Goal: Information Seeking & Learning: Learn about a topic

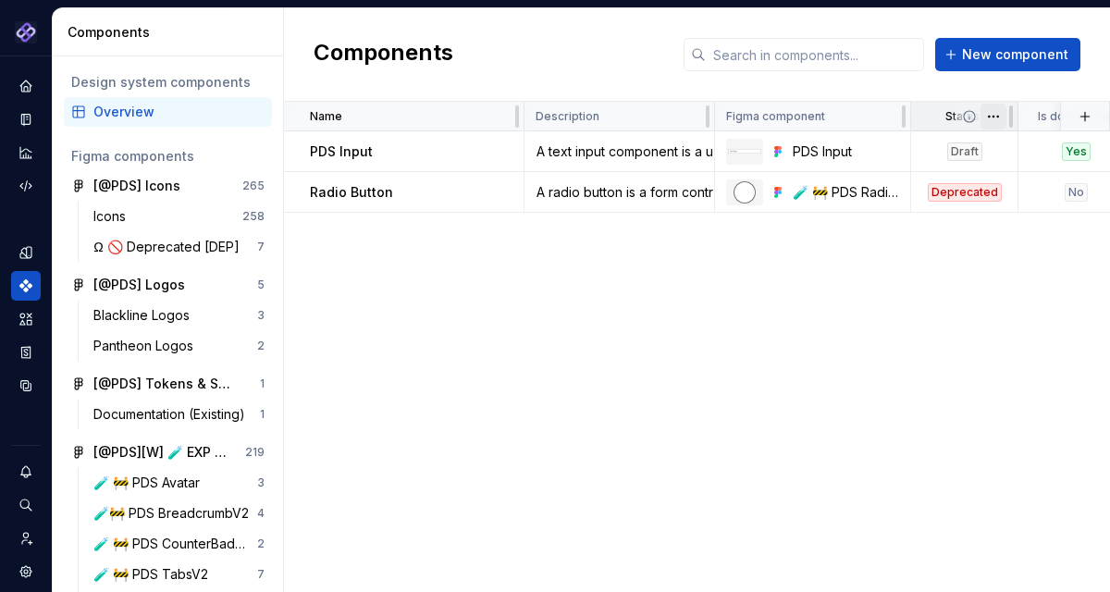
click at [991, 115] on html "Pantheon SA Design system data Components Design system components Overview Fig…" at bounding box center [555, 296] width 1110 height 592
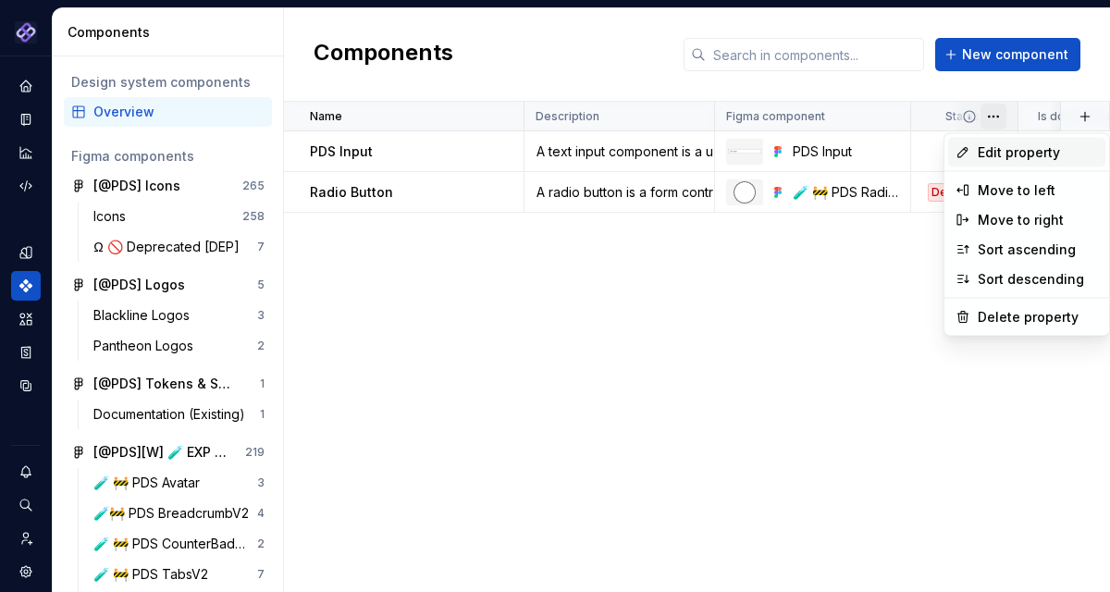
click at [996, 153] on span "Edit property" at bounding box center [1038, 152] width 120 height 19
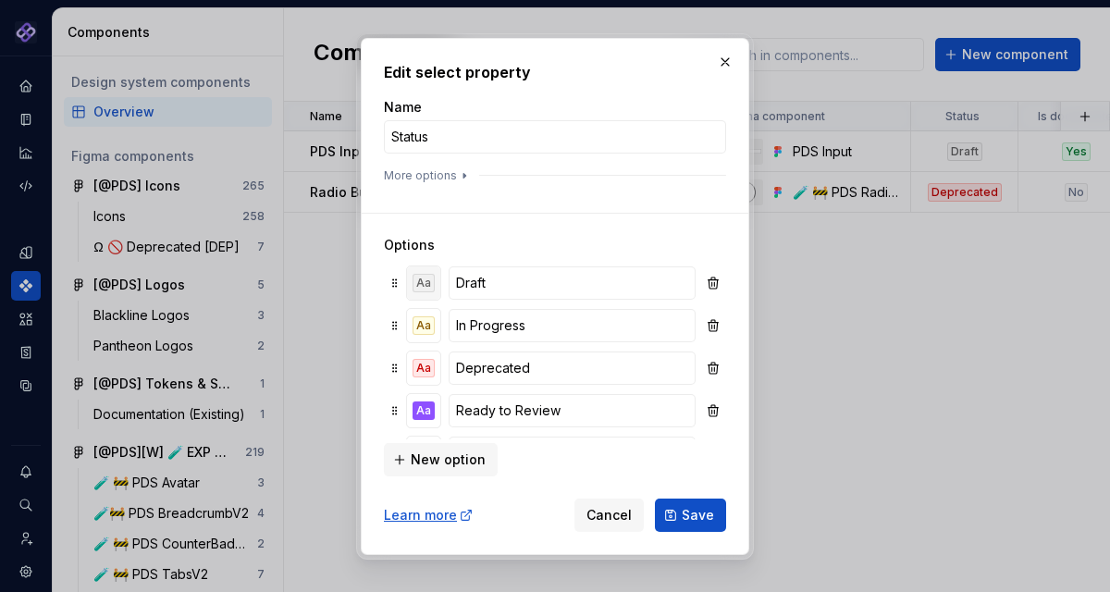
click at [421, 278] on div "Aa" at bounding box center [424, 283] width 22 height 19
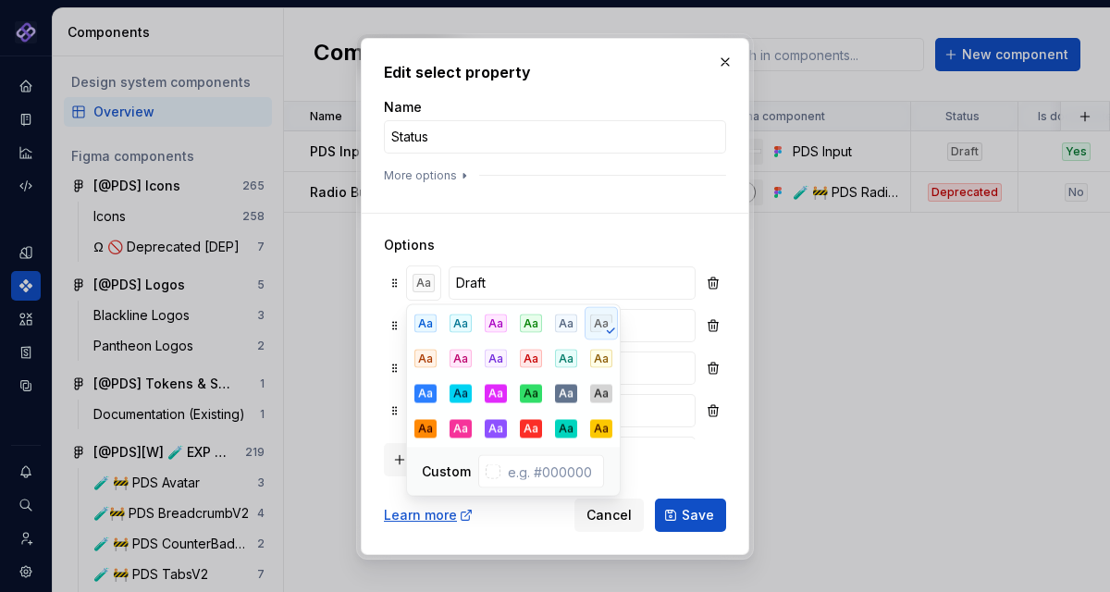
click at [599, 244] on h3 "Options" at bounding box center [555, 245] width 342 height 19
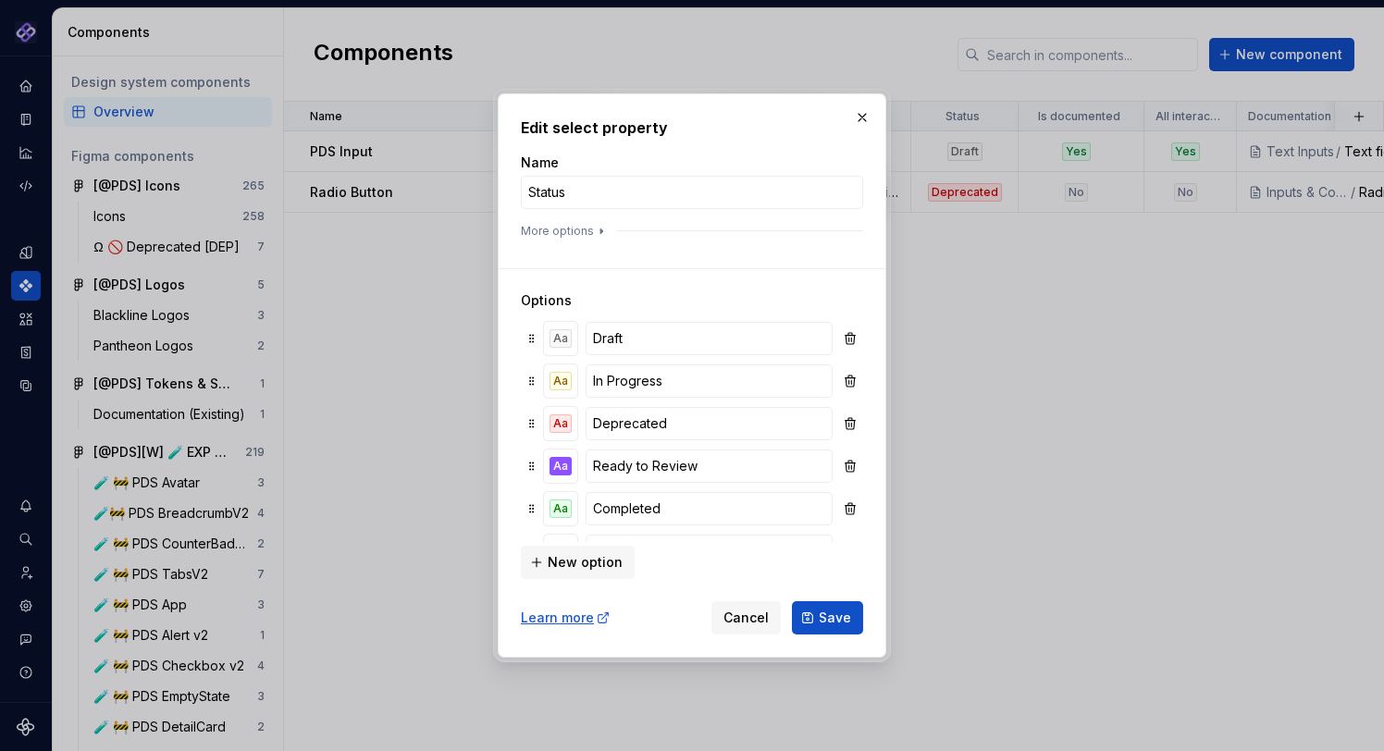
click at [865, 113] on button "button" at bounding box center [862, 118] width 26 height 26
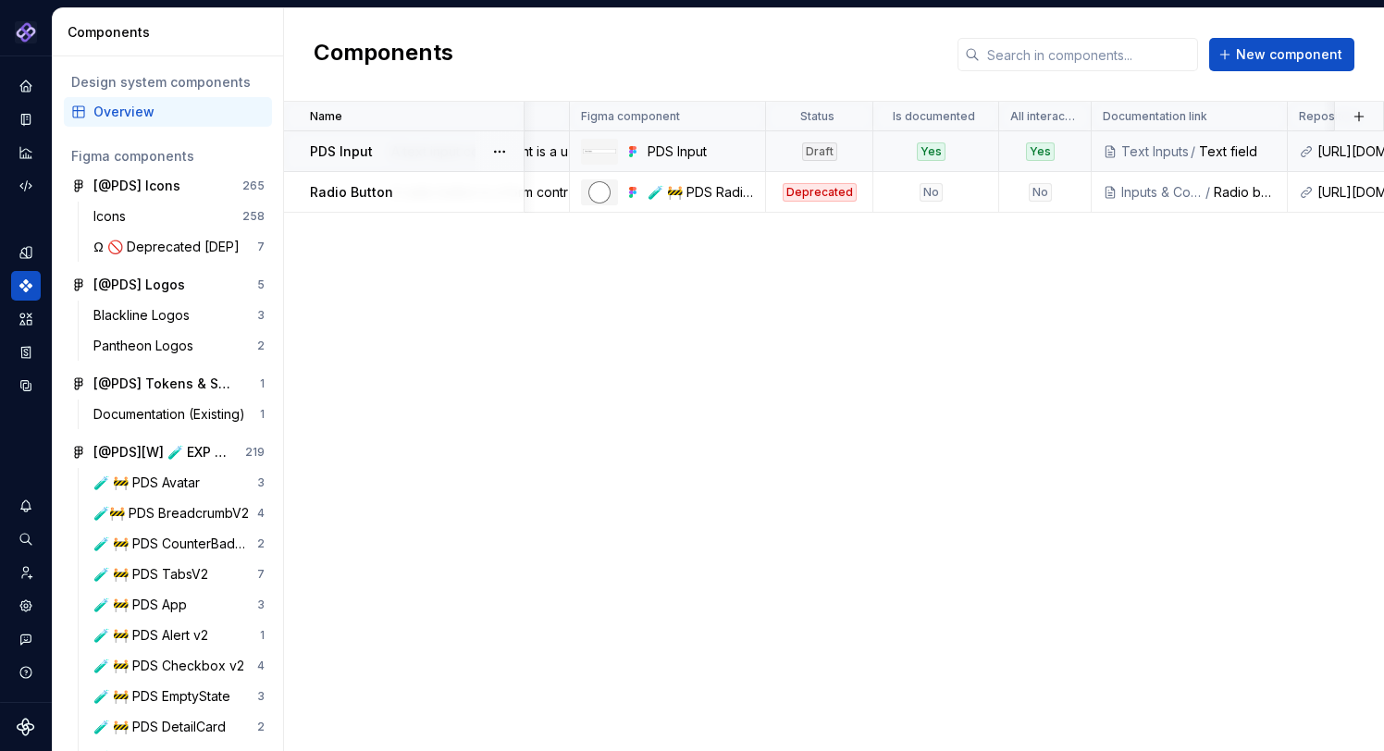
scroll to position [0, 120]
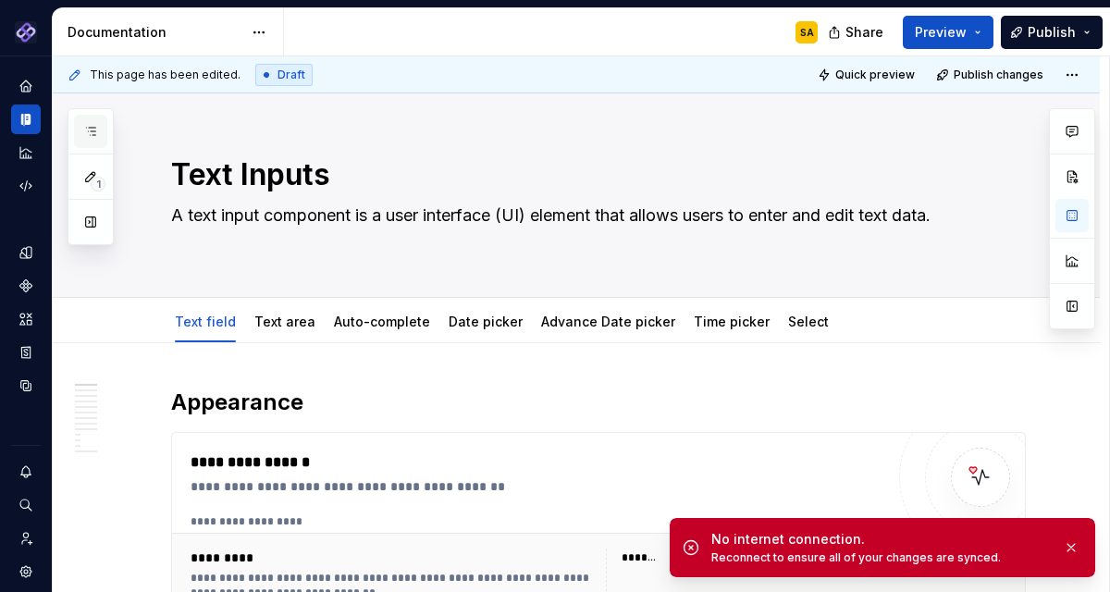
scroll to position [116, 0]
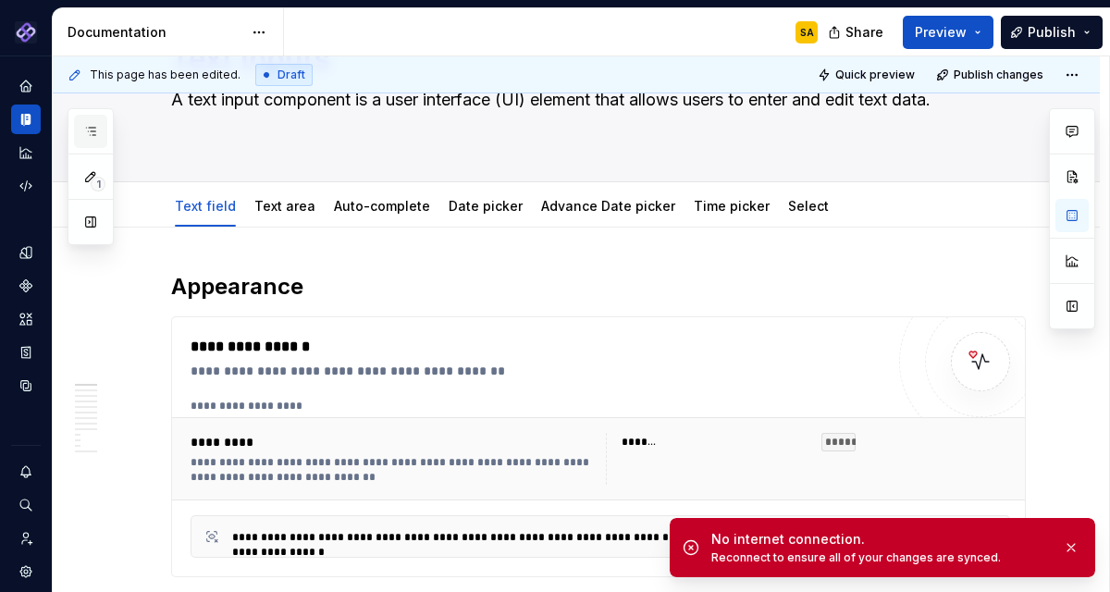
click at [100, 134] on button "button" at bounding box center [90, 131] width 33 height 33
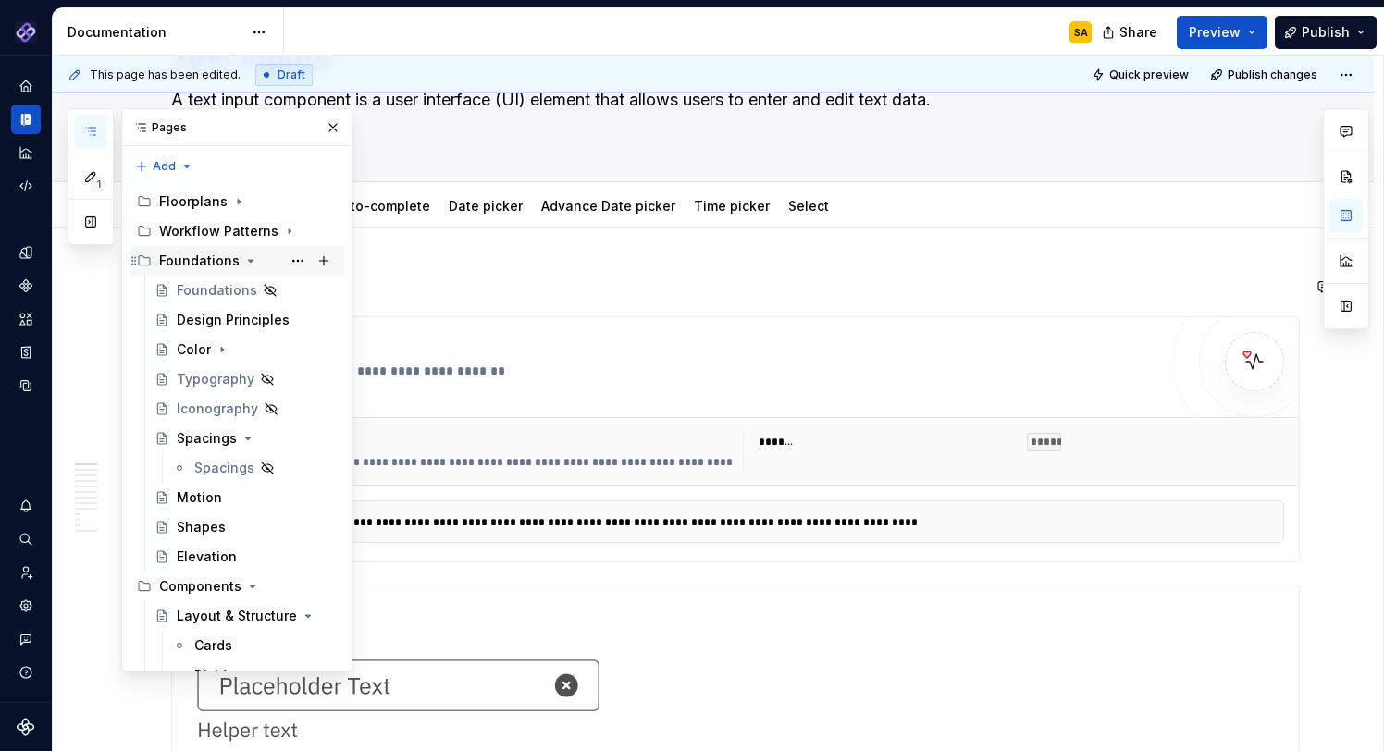
click at [249, 261] on icon "Page tree" at bounding box center [251, 261] width 5 height 2
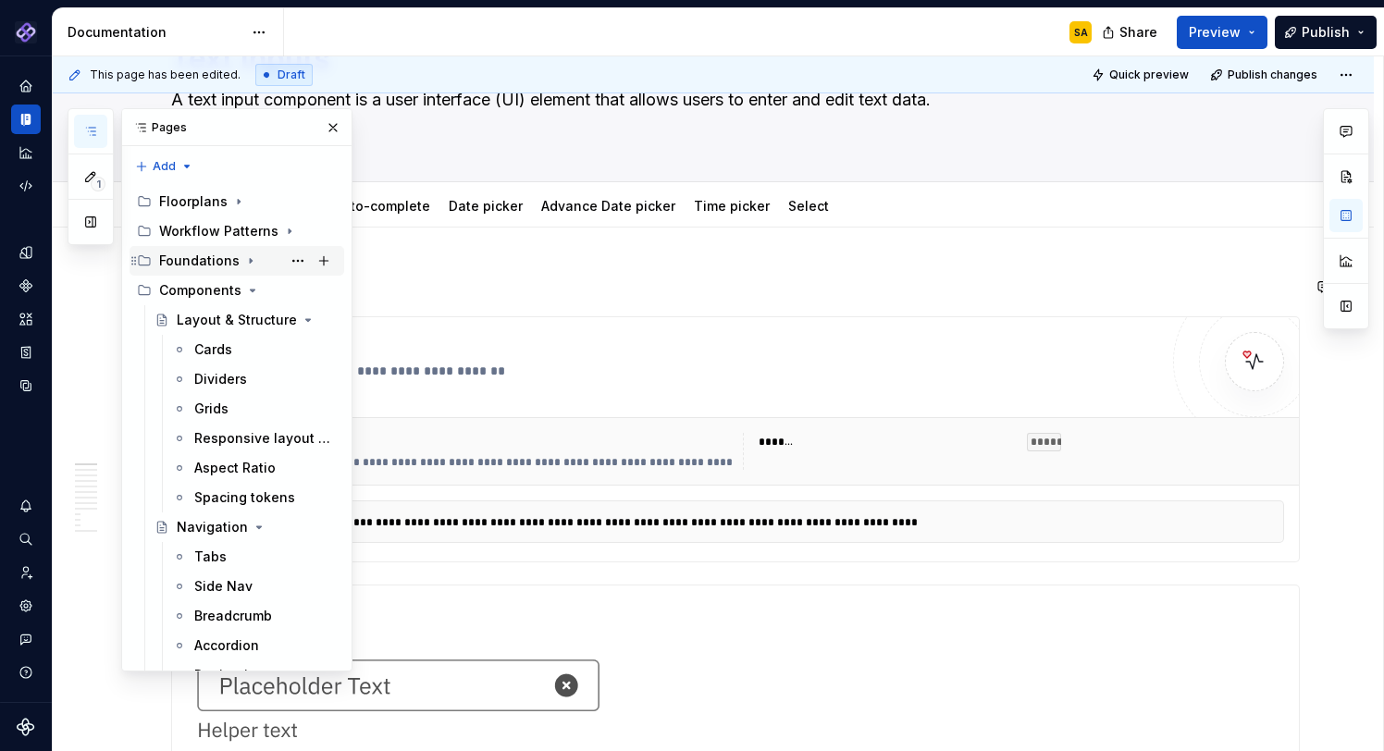
click at [178, 261] on div "Foundations" at bounding box center [199, 261] width 80 height 19
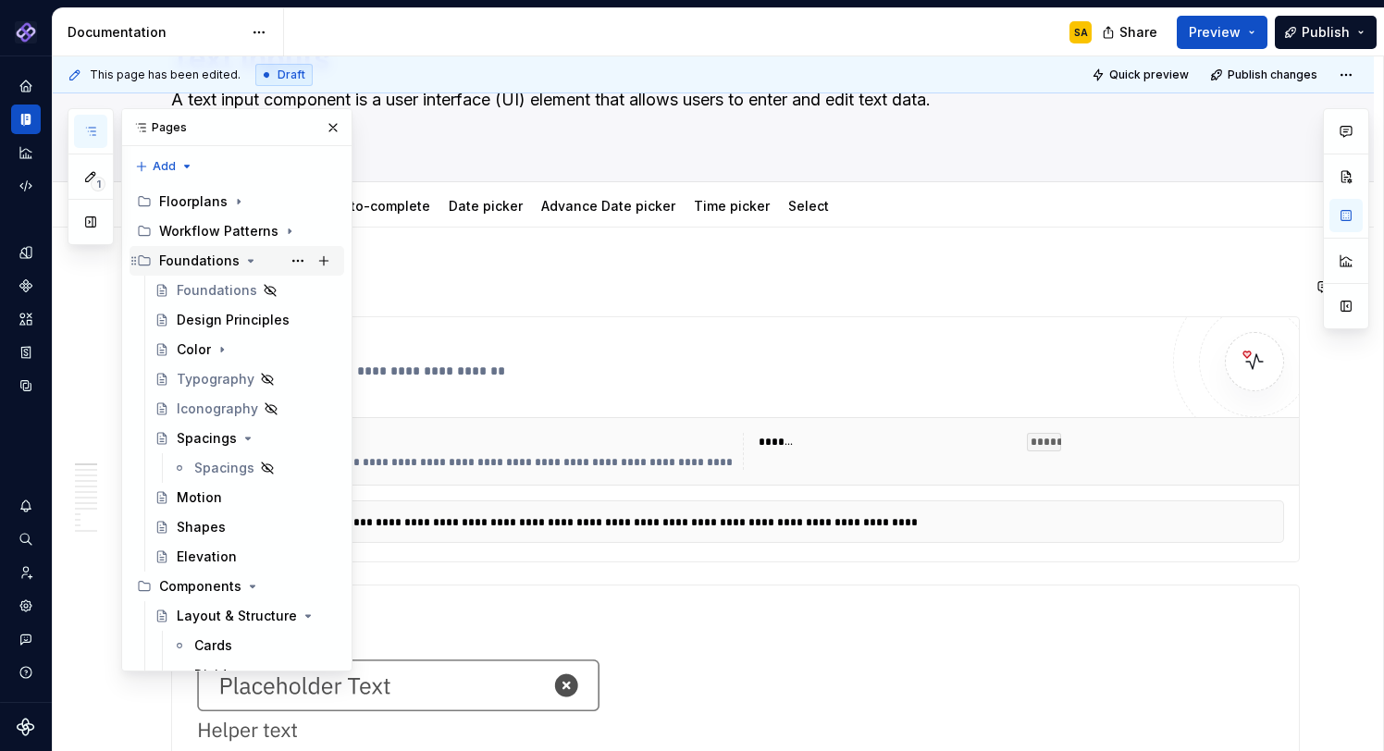
click at [243, 261] on icon "Page tree" at bounding box center [250, 260] width 15 height 15
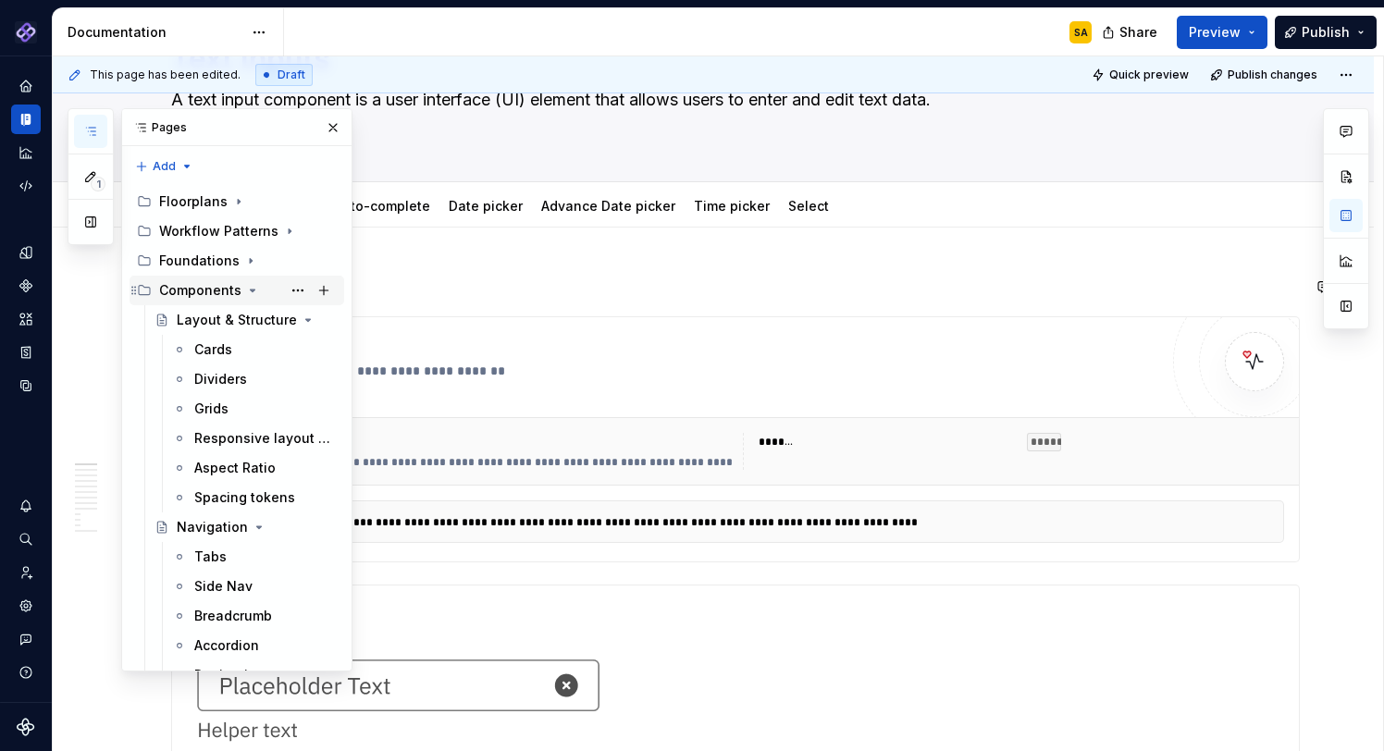
click at [251, 291] on icon "Page tree" at bounding box center [252, 290] width 15 height 15
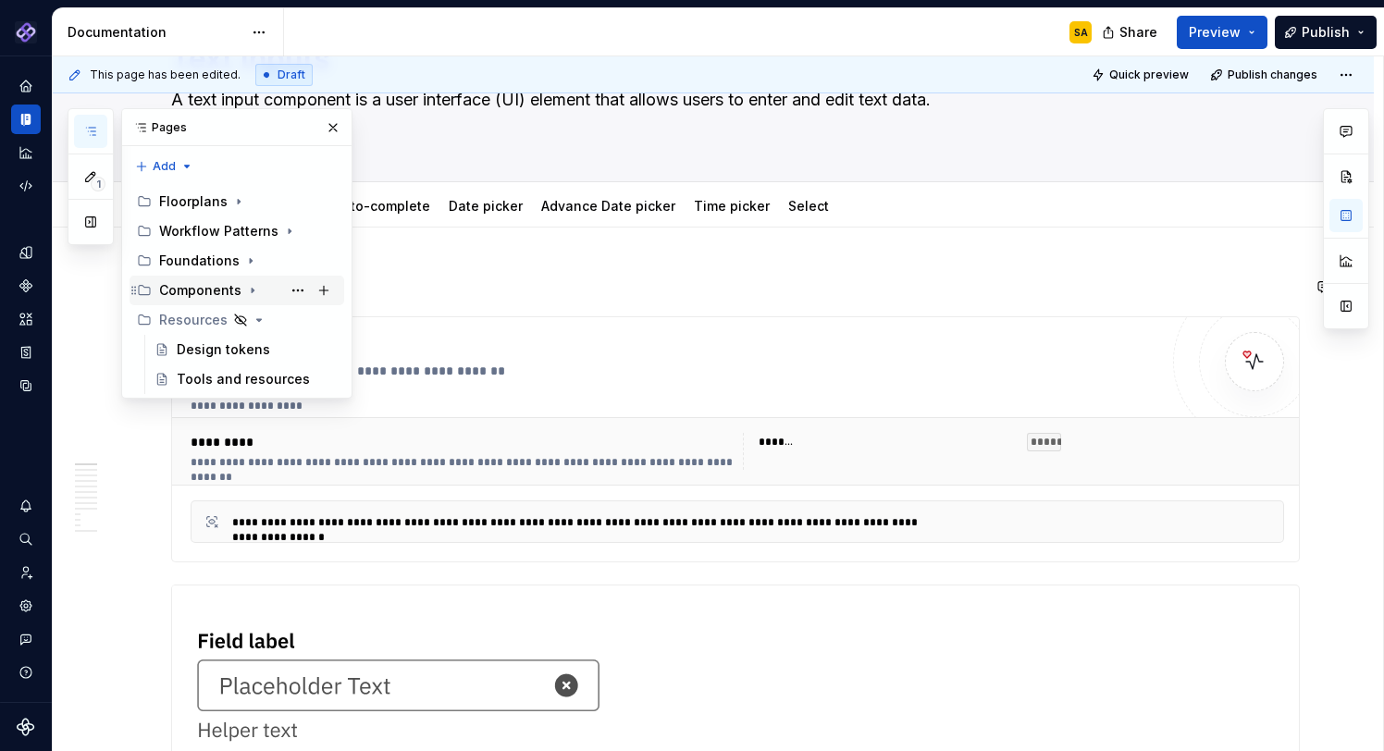
click at [199, 290] on div "Components" at bounding box center [200, 290] width 82 height 19
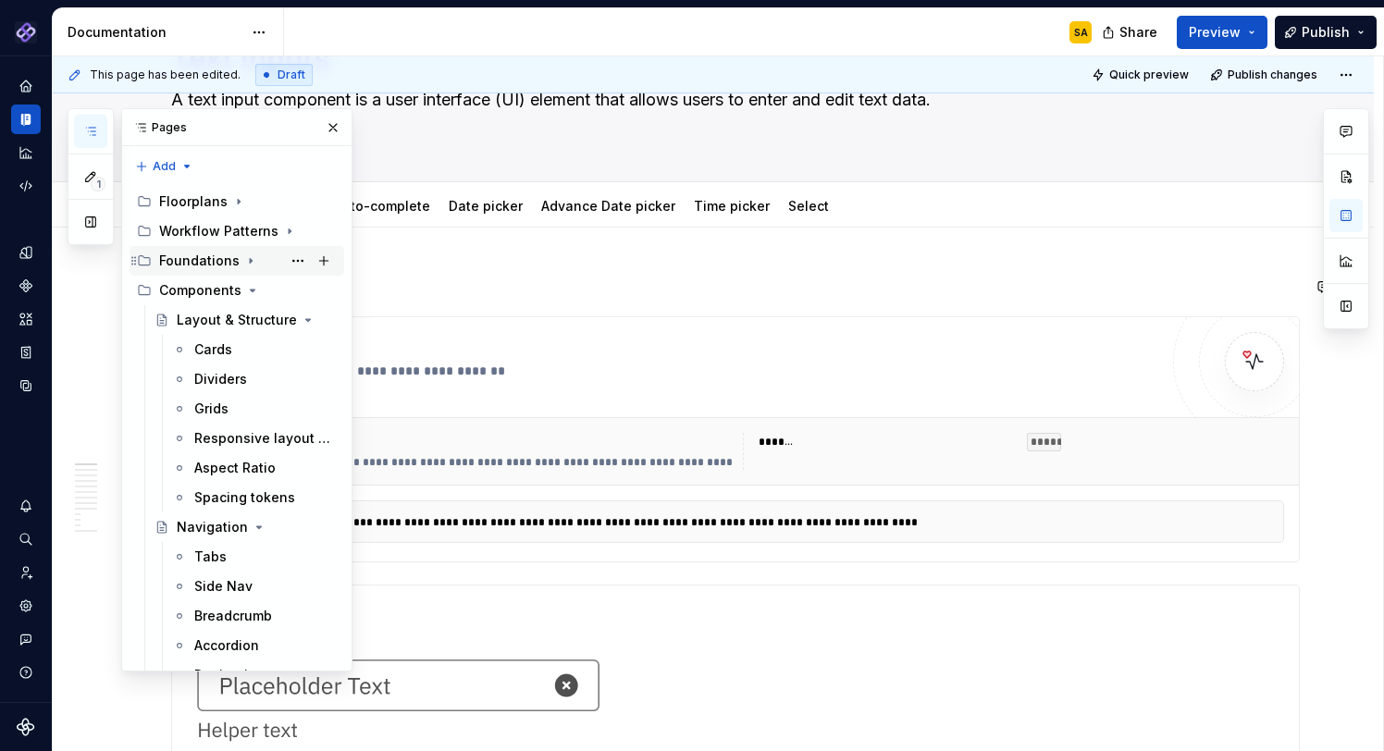
click at [208, 263] on div "Foundations" at bounding box center [199, 261] width 80 height 19
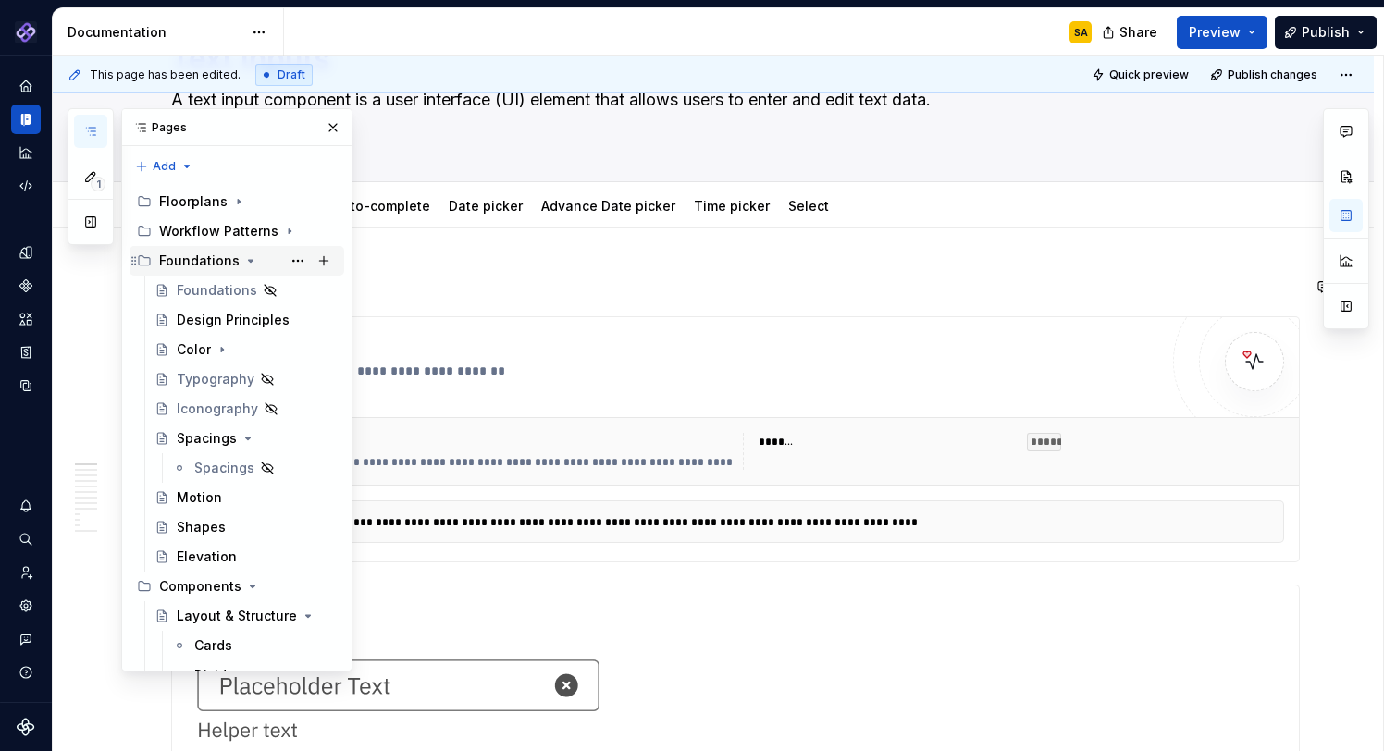
click at [208, 263] on div "Foundations" at bounding box center [199, 261] width 80 height 19
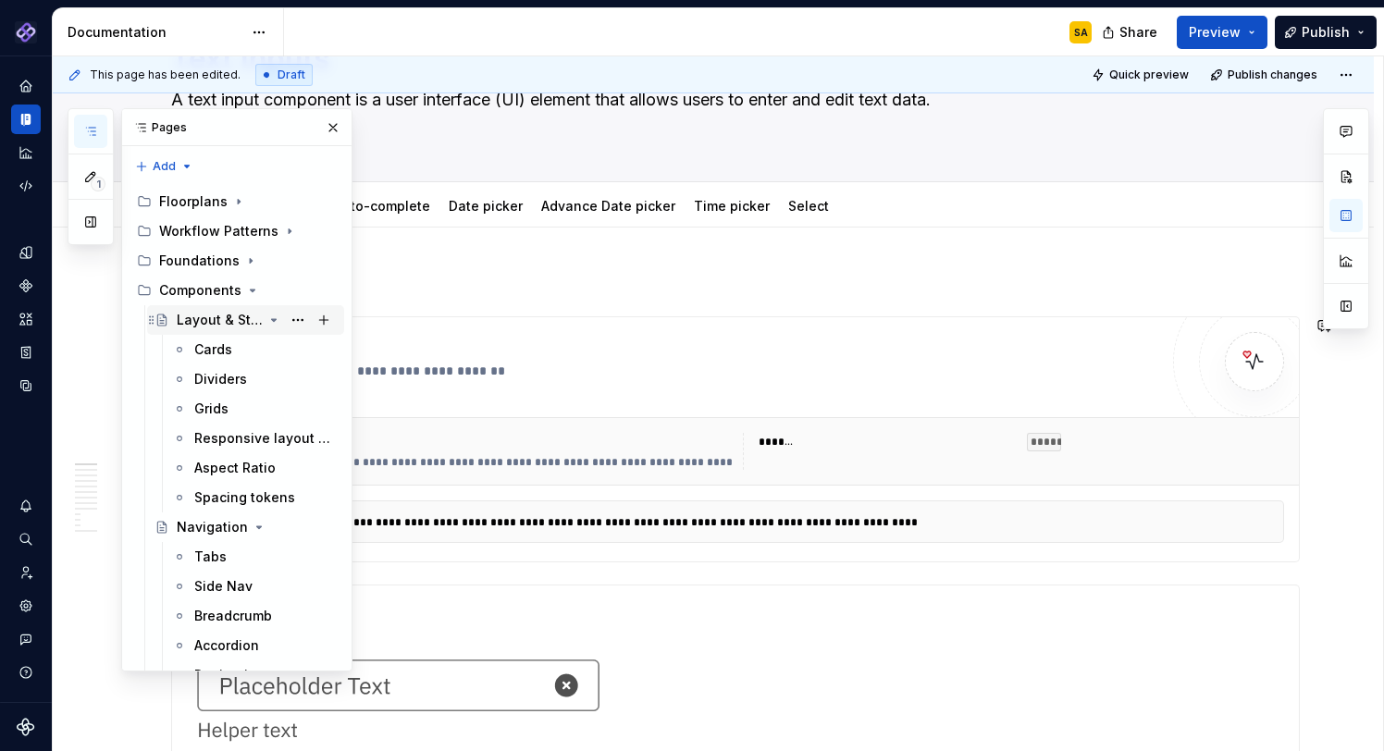
click at [276, 319] on icon "Page tree" at bounding box center [274, 320] width 5 height 2
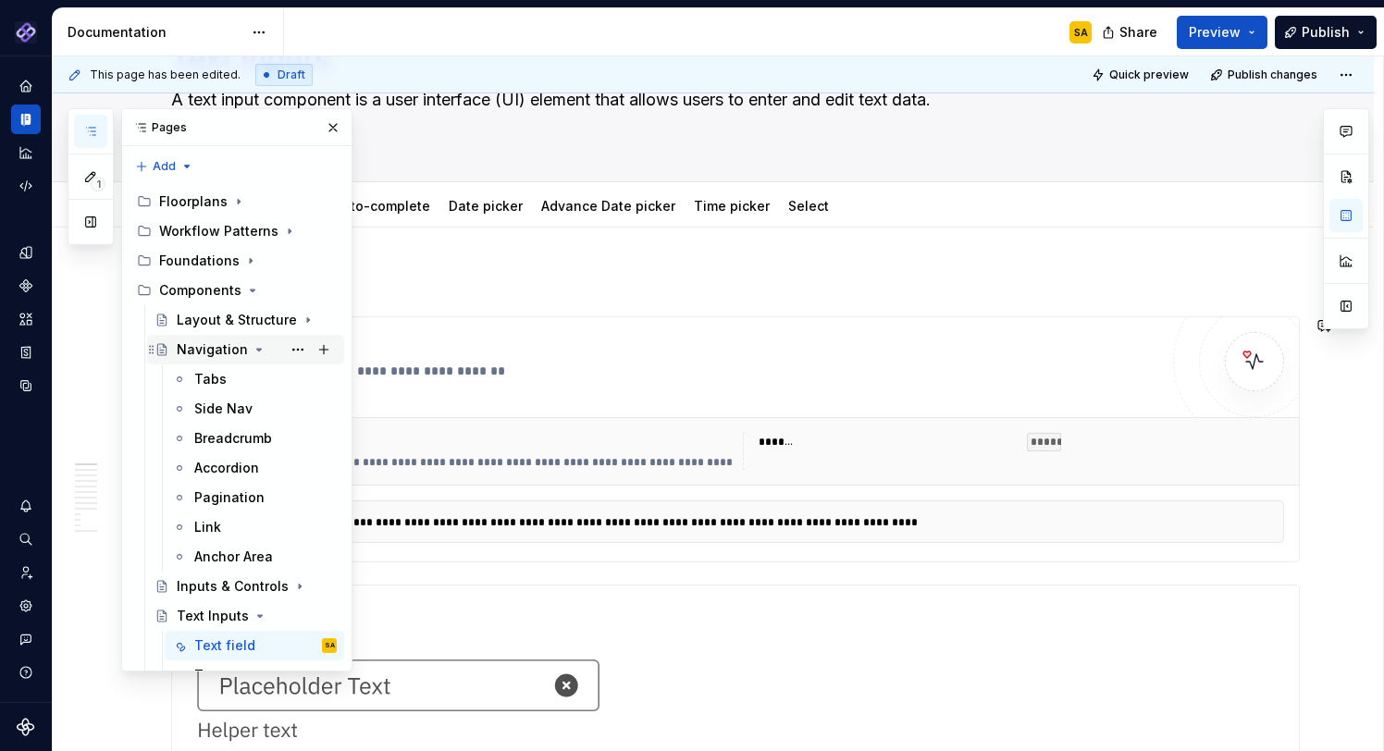
click at [252, 351] on icon "Page tree" at bounding box center [259, 349] width 15 height 15
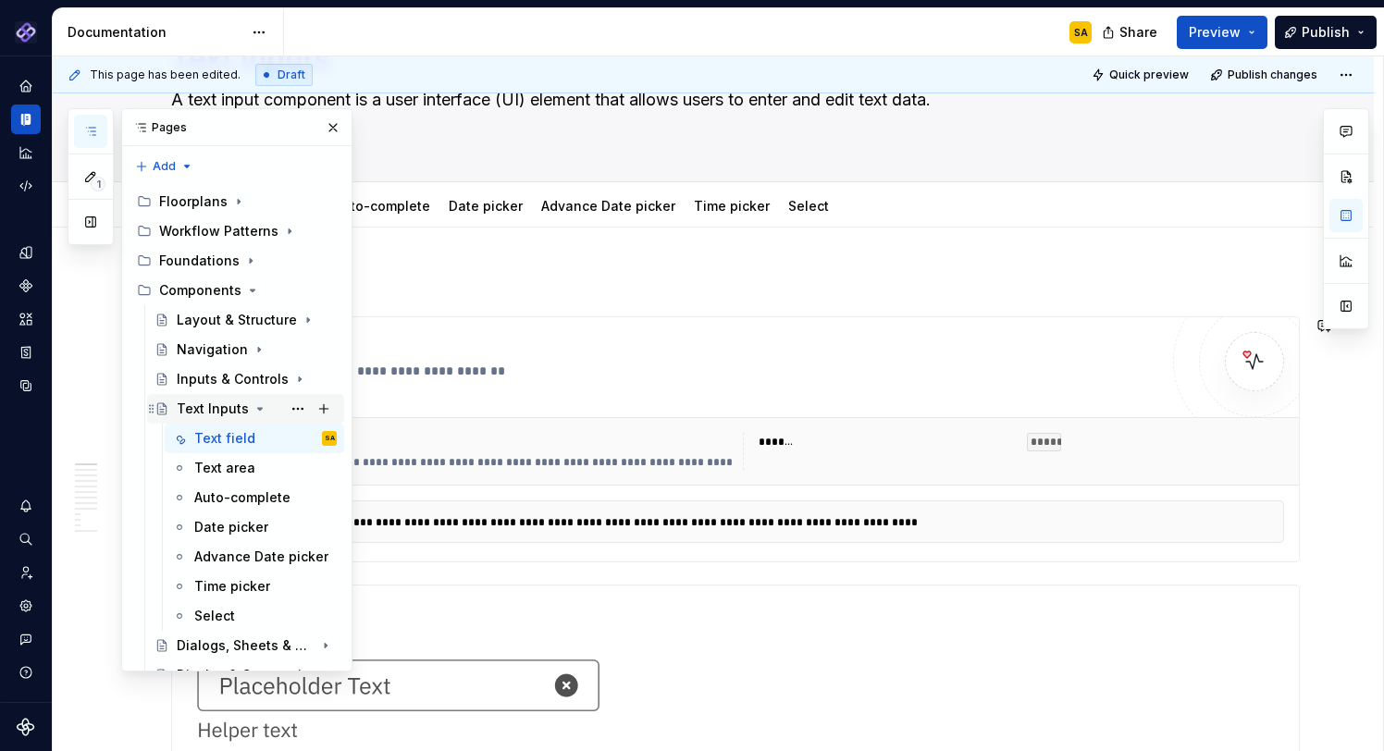
click at [253, 410] on icon "Page tree" at bounding box center [260, 408] width 15 height 15
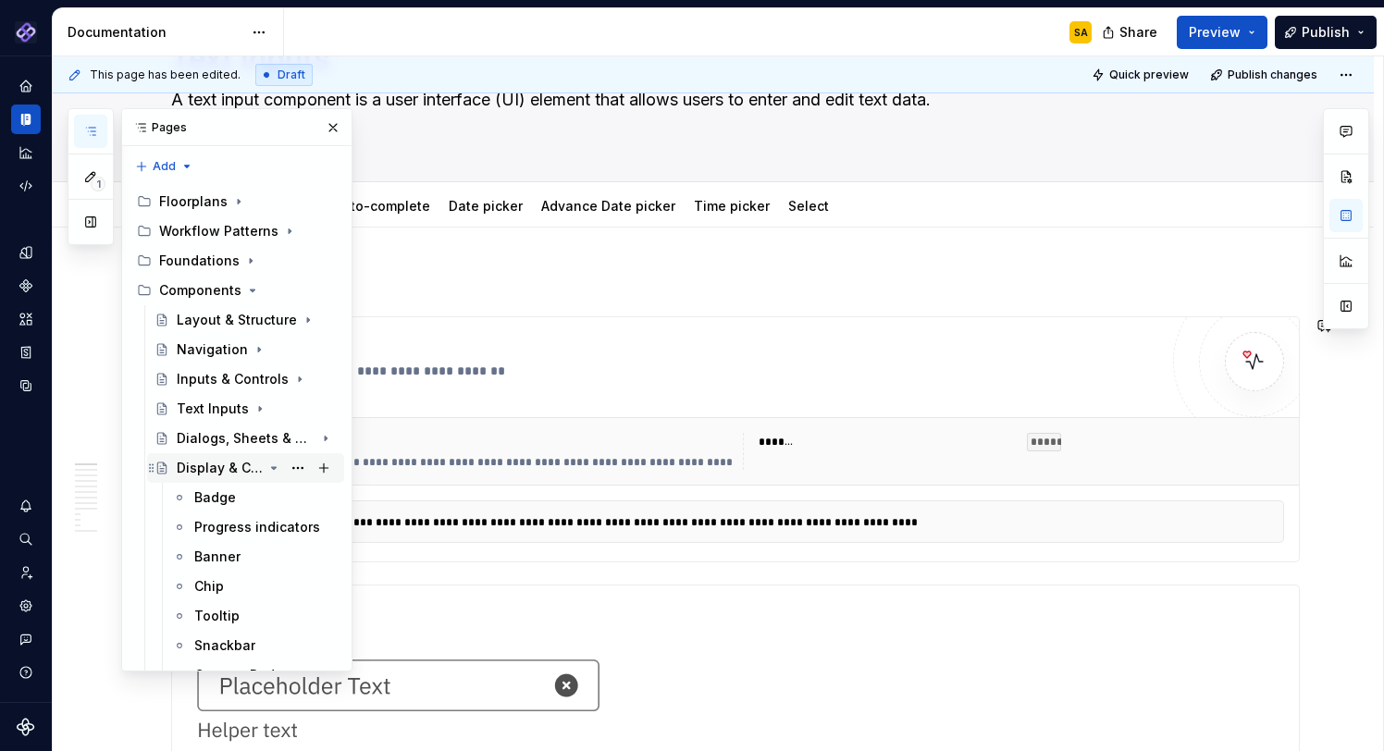
click at [273, 466] on icon "Page tree" at bounding box center [273, 468] width 15 height 15
click at [216, 319] on div "Layout & Structure" at bounding box center [220, 320] width 86 height 19
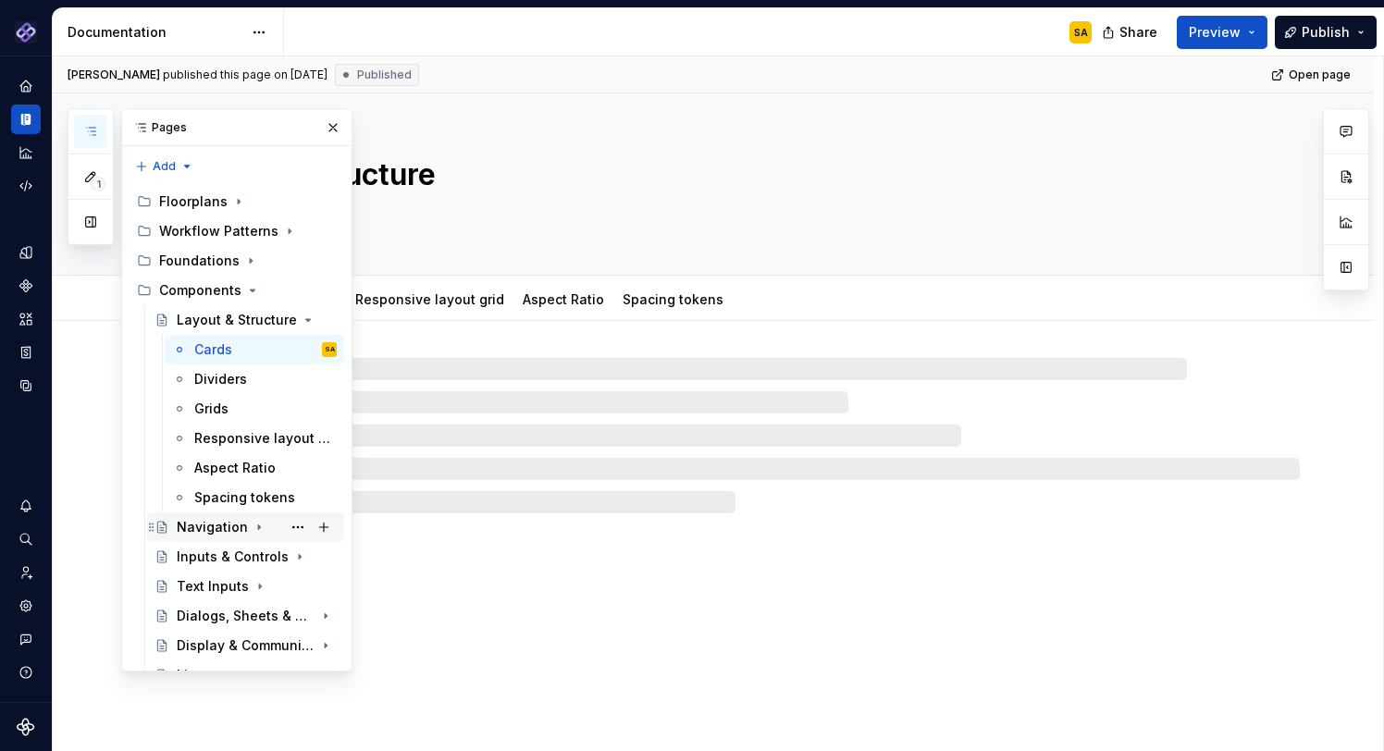
click at [239, 525] on div "Navigation" at bounding box center [212, 527] width 71 height 19
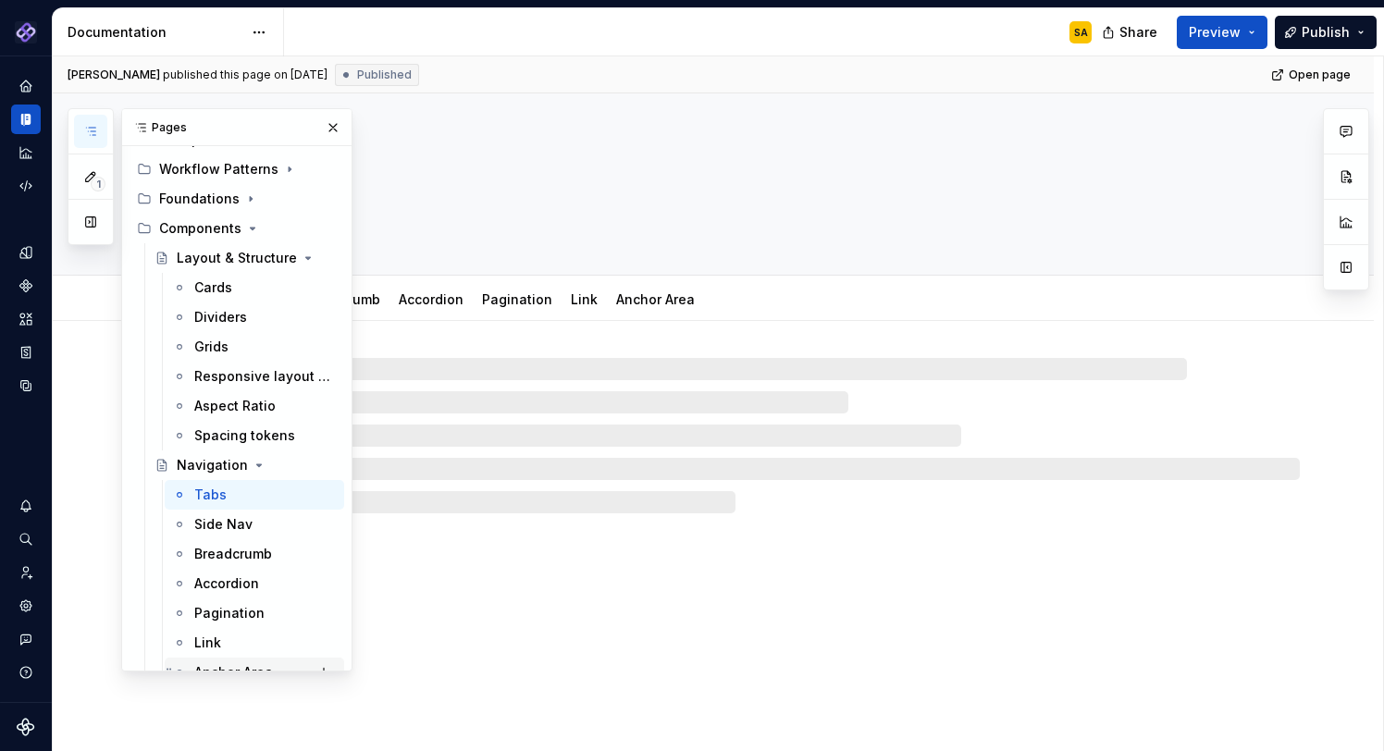
scroll to position [241, 0]
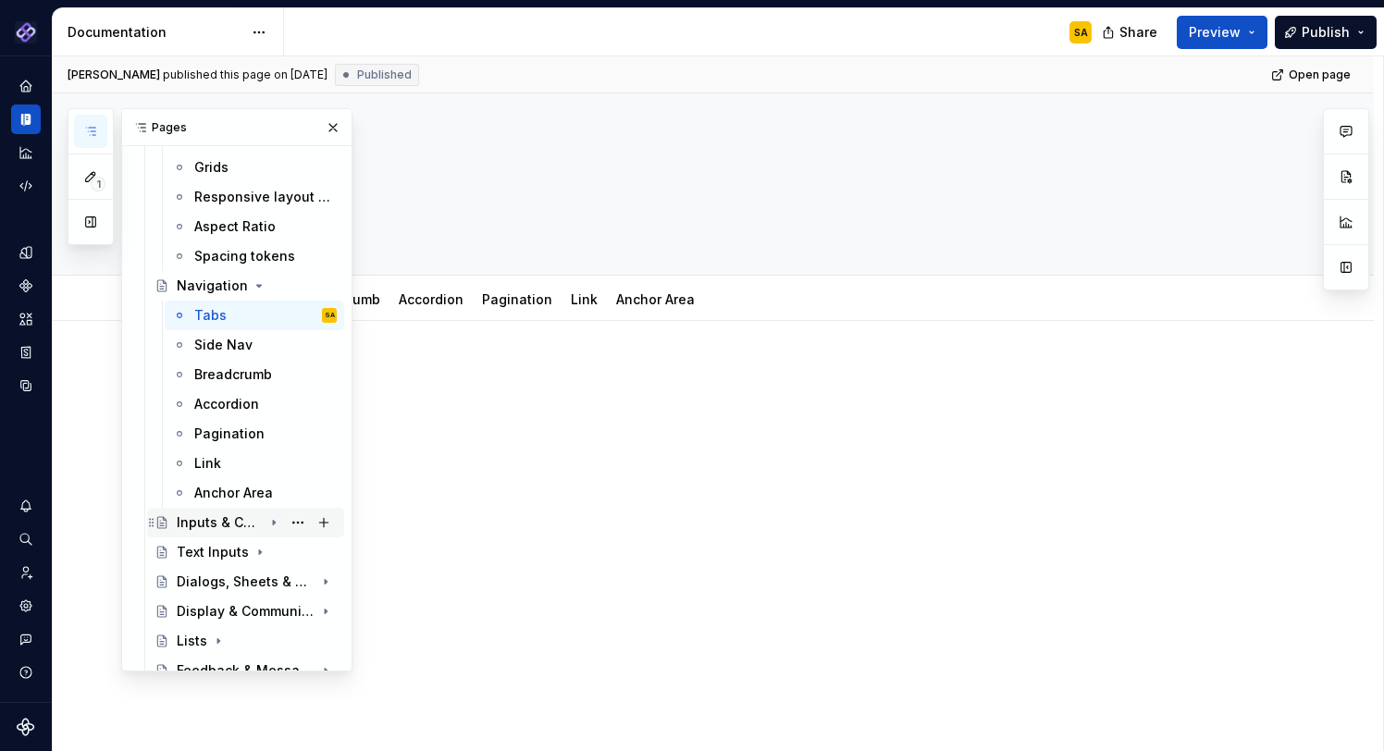
click at [240, 521] on div "Inputs & Controls" at bounding box center [220, 522] width 86 height 19
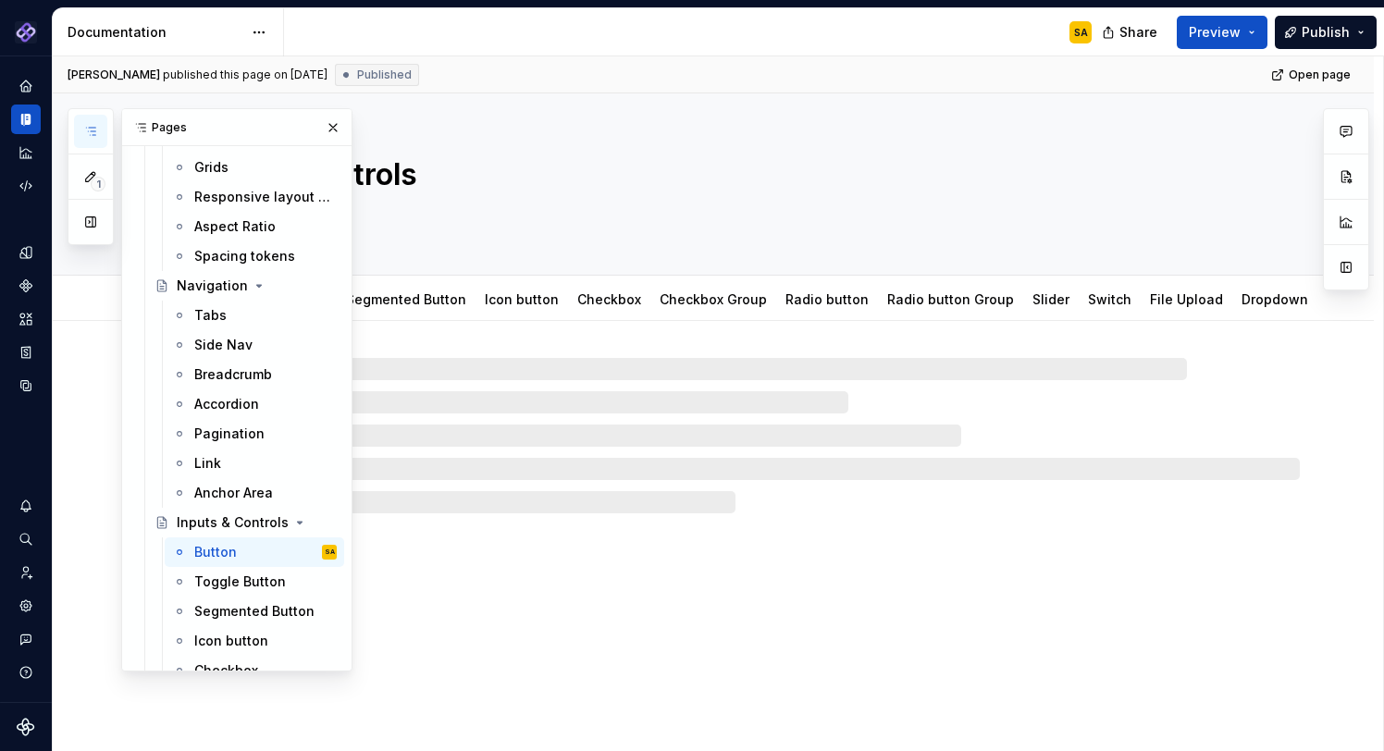
scroll to position [558, 0]
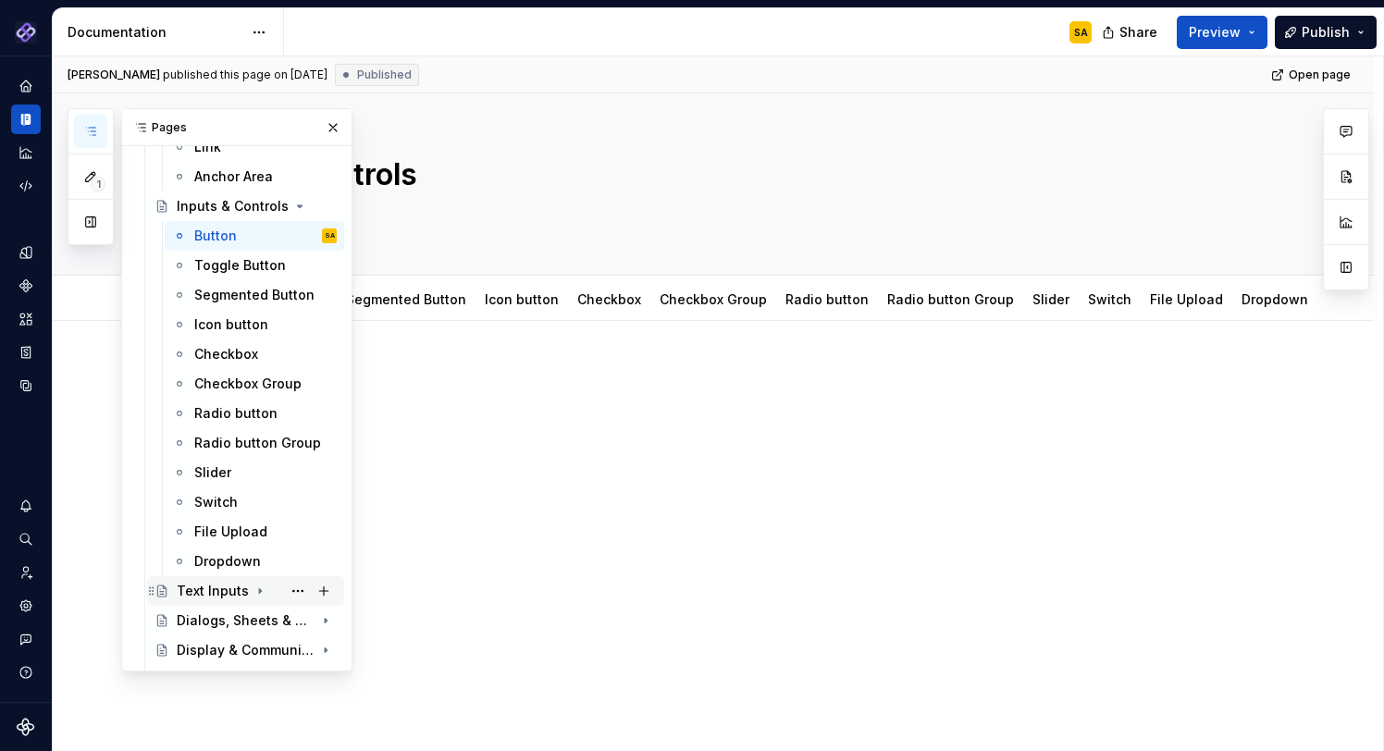
click at [248, 588] on div "Text Inputs" at bounding box center [257, 591] width 160 height 26
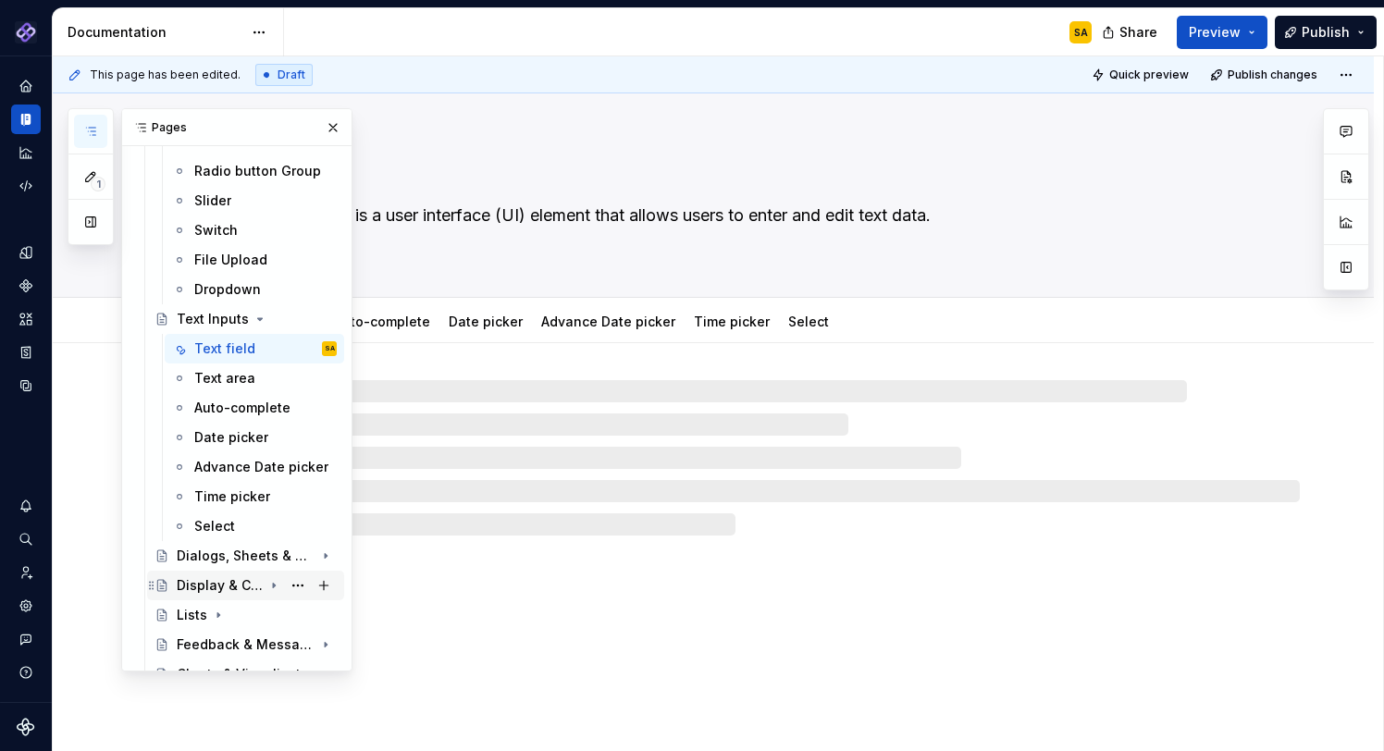
scroll to position [839, 0]
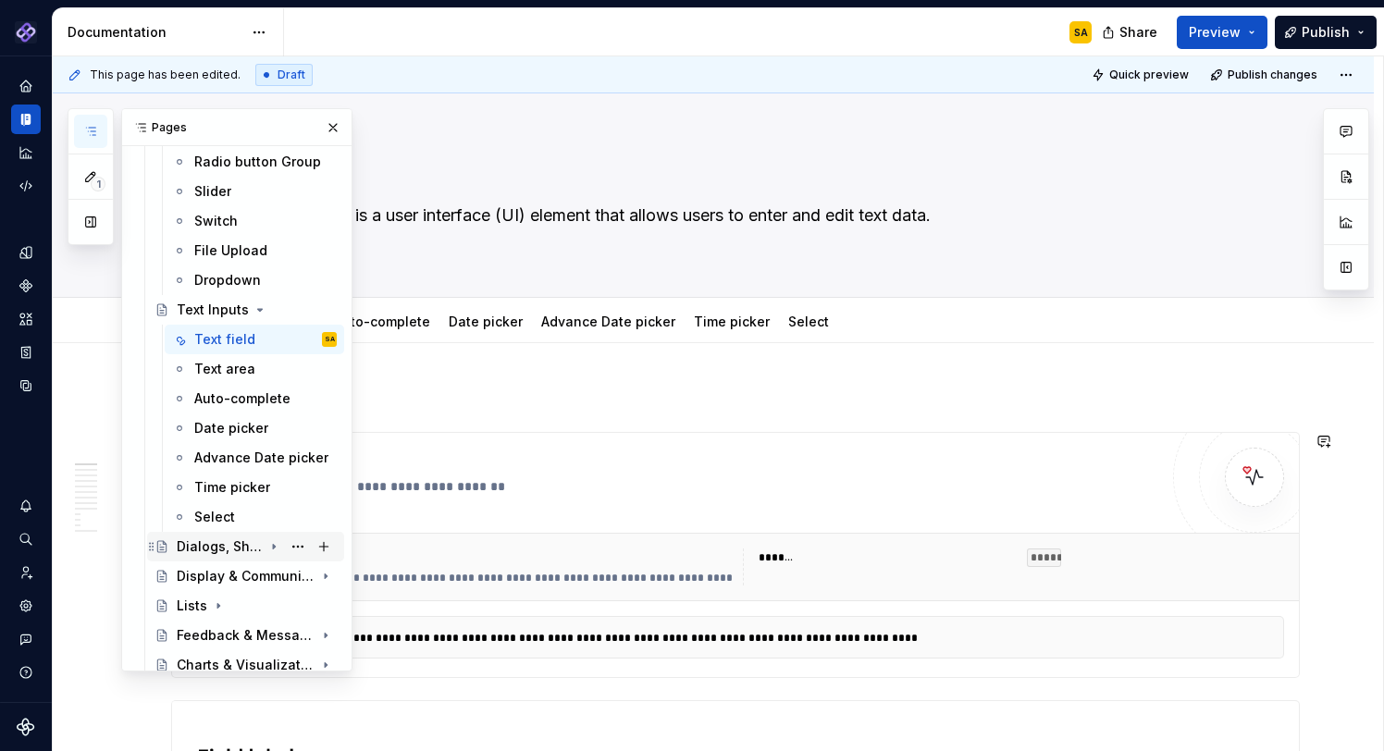
click at [244, 547] on div "Dialogs, Sheets & Menus" at bounding box center [220, 546] width 86 height 19
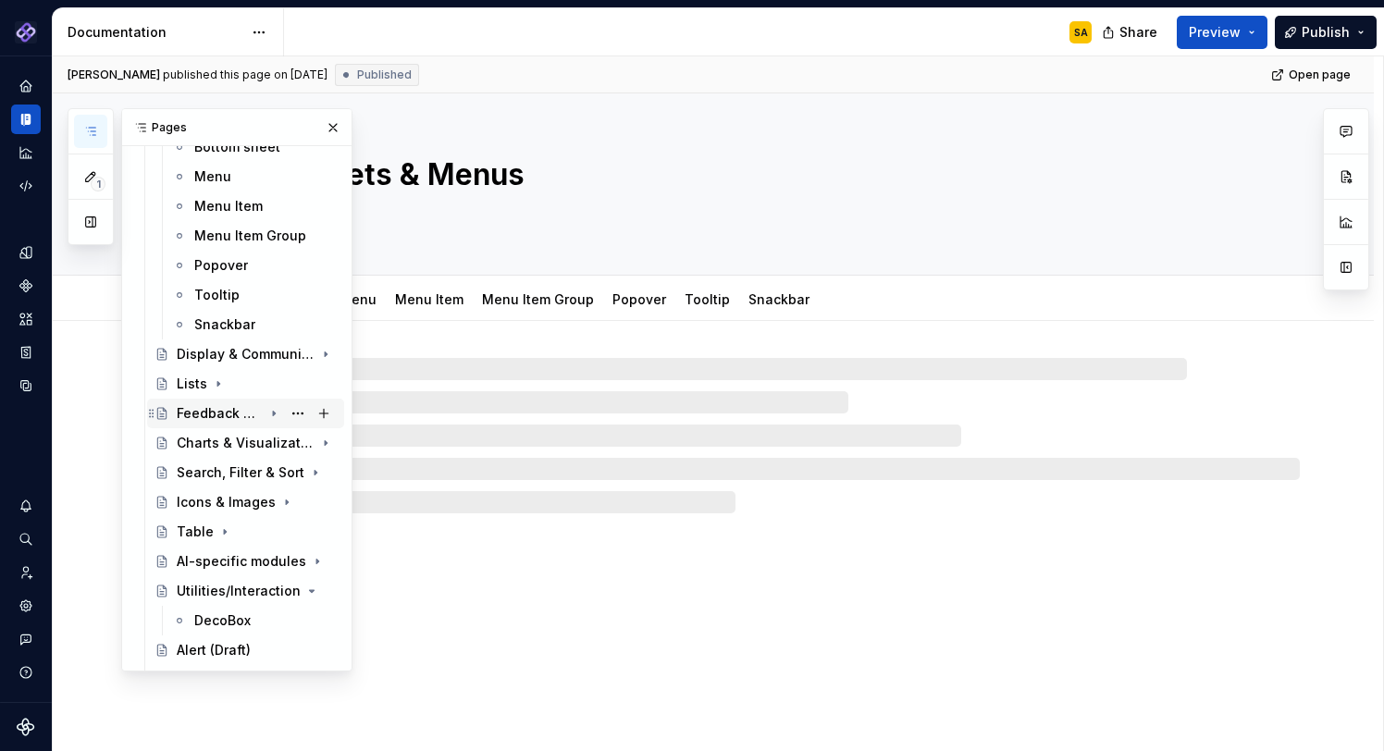
scroll to position [1294, 0]
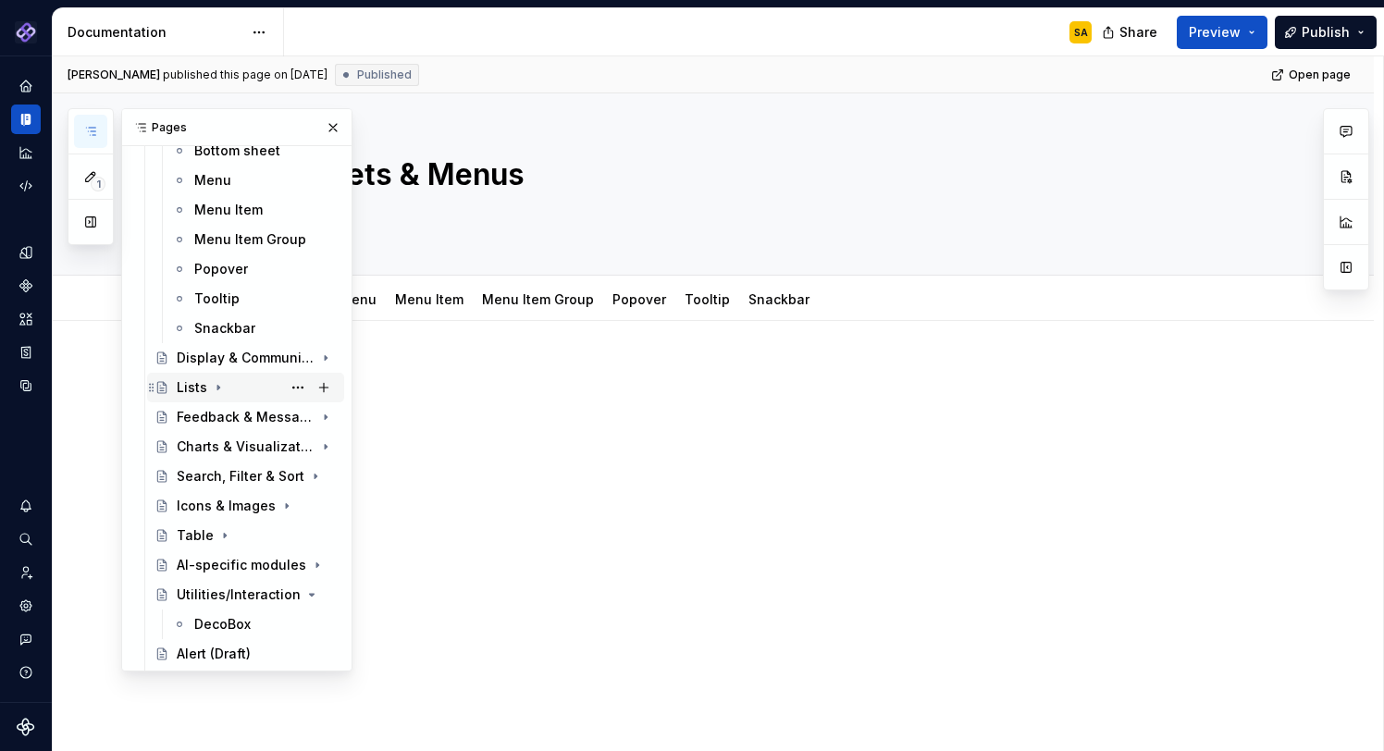
click at [202, 386] on div "Lists" at bounding box center [192, 387] width 31 height 19
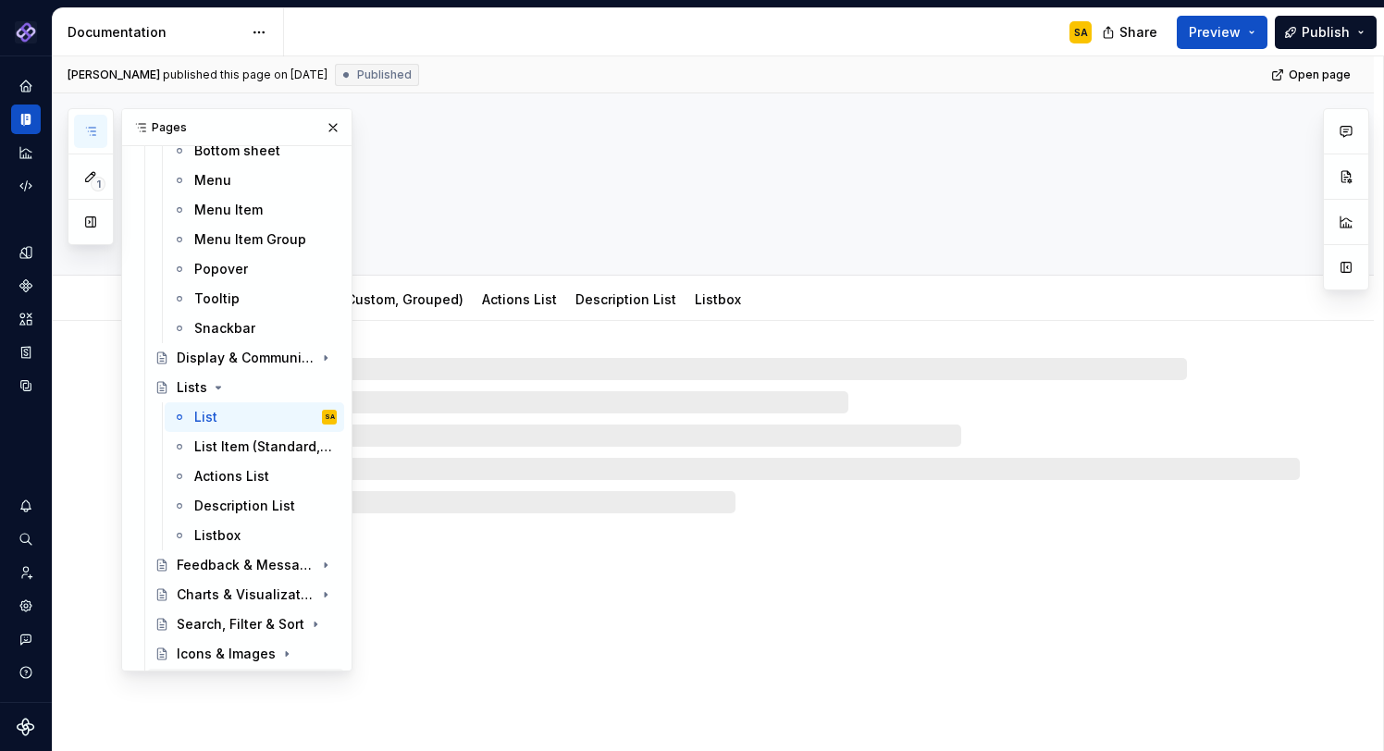
scroll to position [1405, 0]
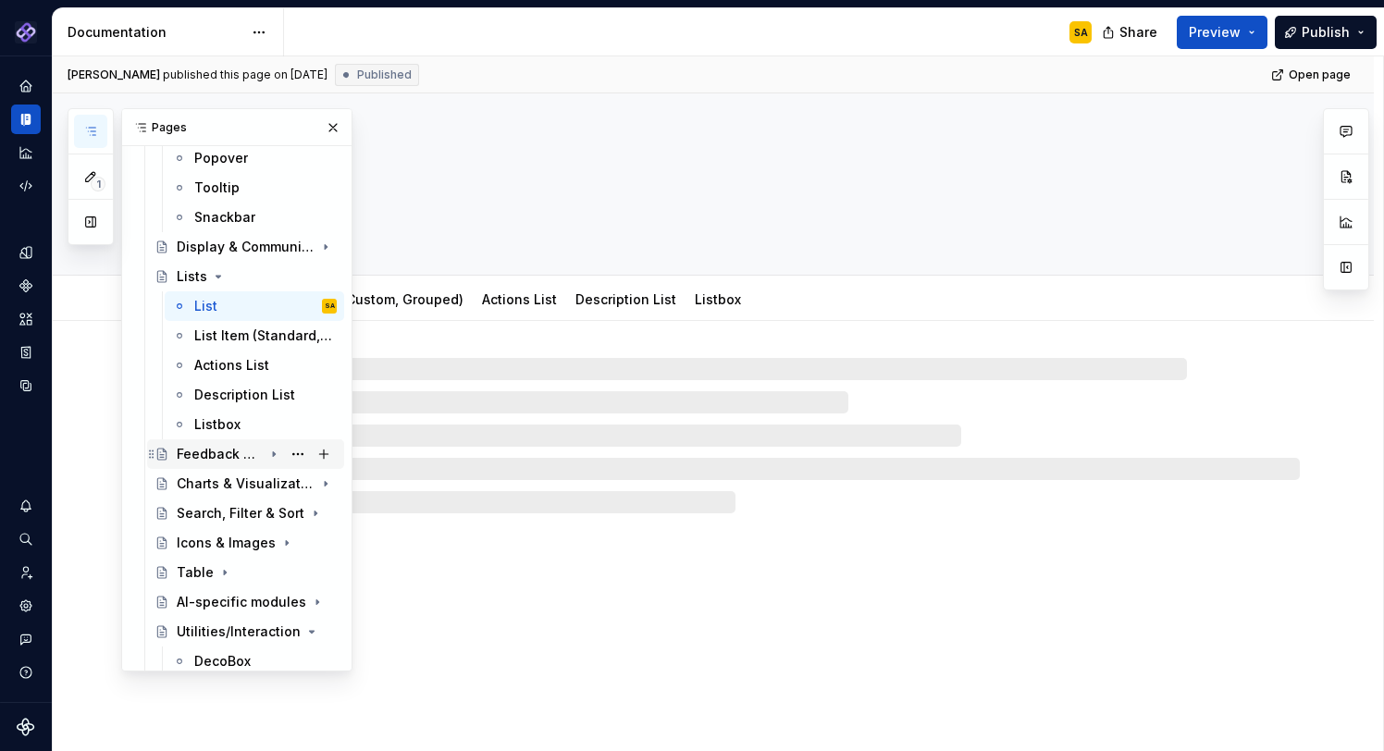
click at [223, 453] on div "Feedback & Messaging" at bounding box center [220, 454] width 86 height 19
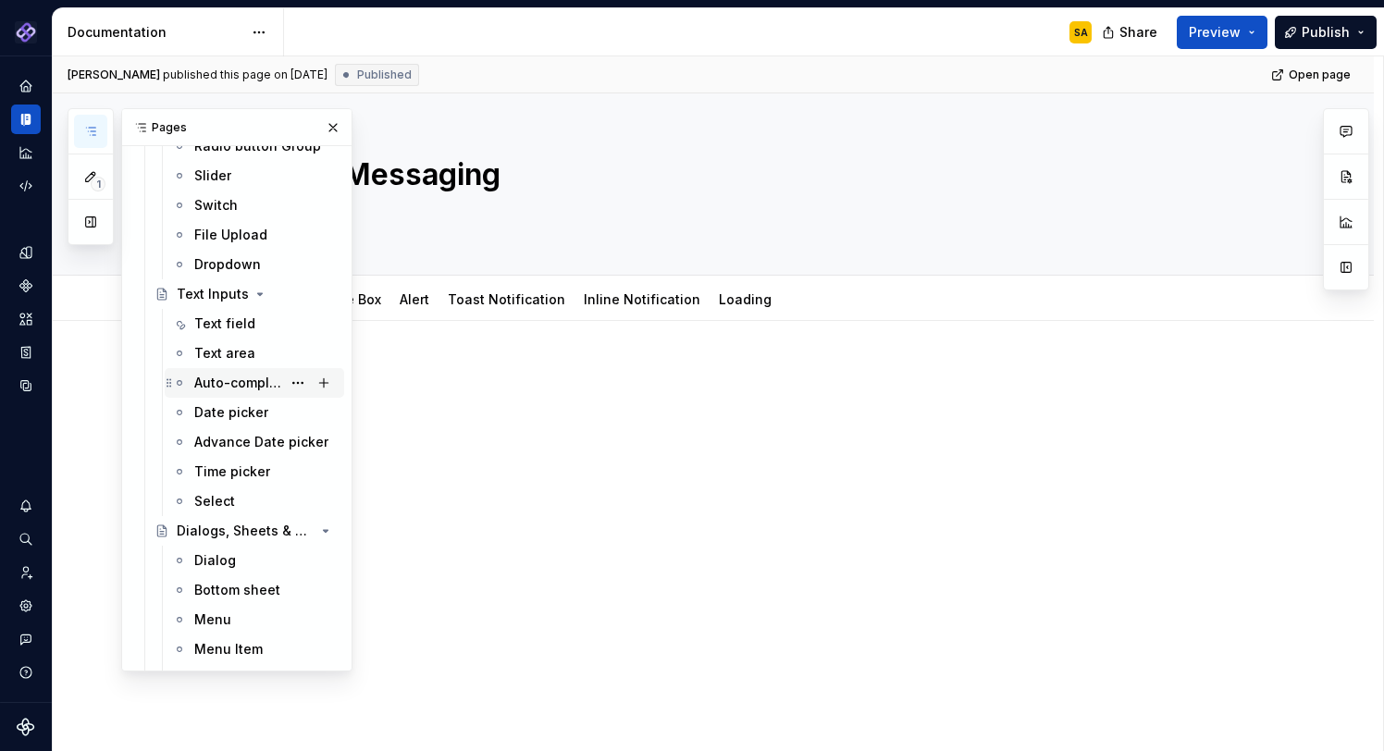
scroll to position [850, 0]
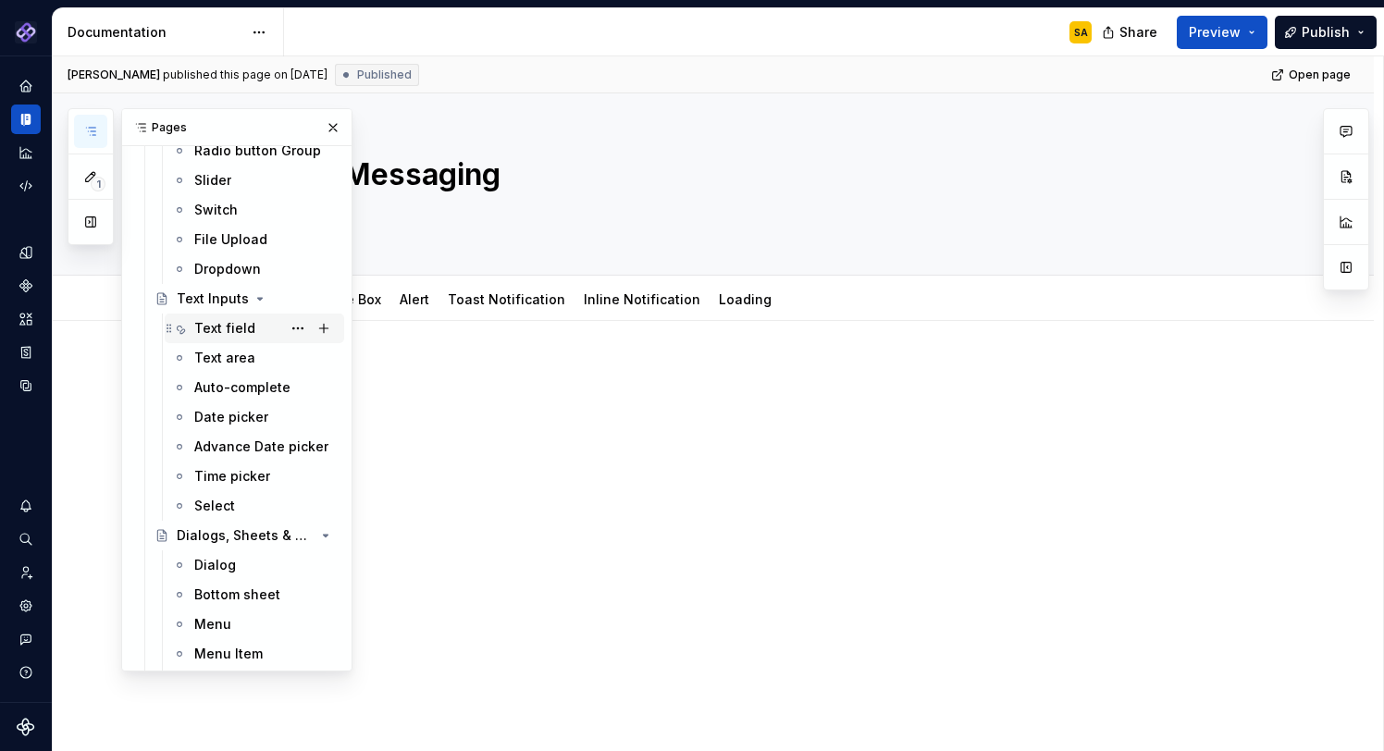
click at [221, 325] on div "Text field" at bounding box center [224, 328] width 61 height 19
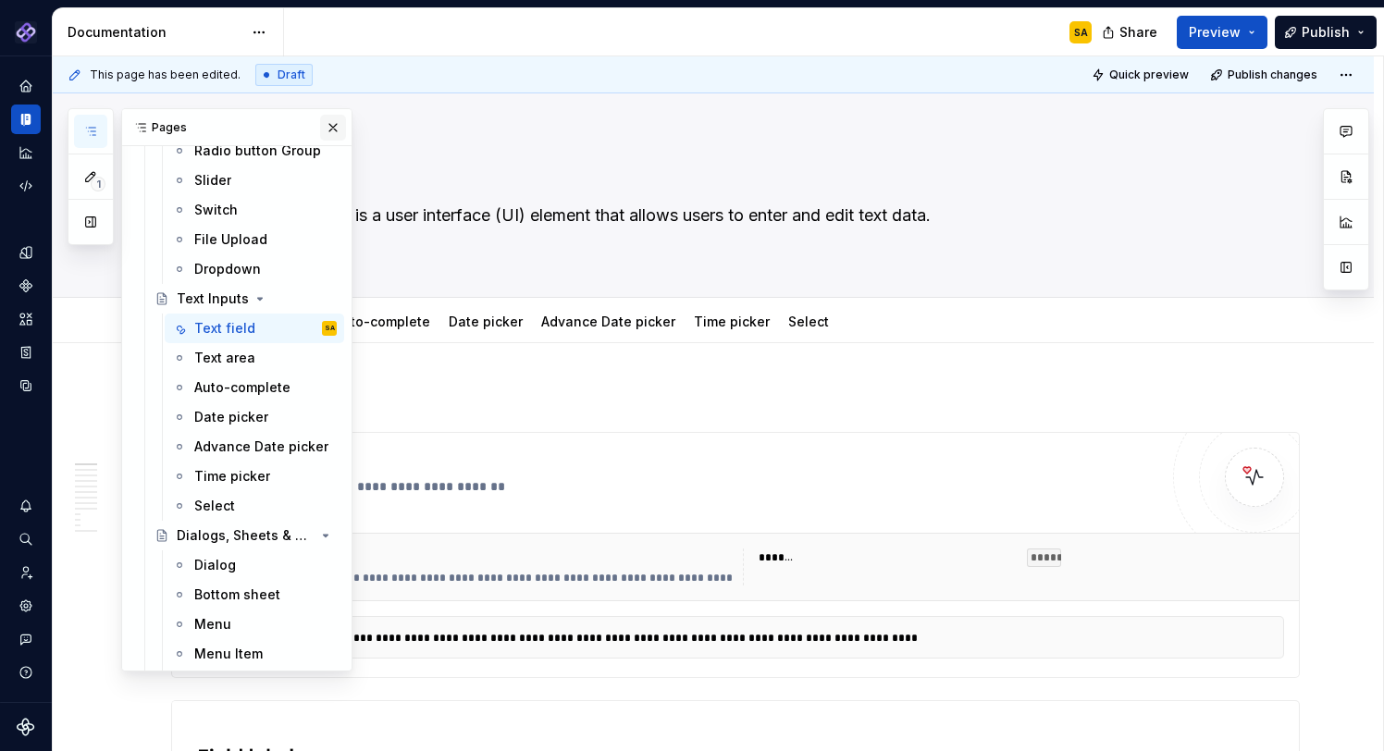
click at [331, 125] on button "button" at bounding box center [333, 128] width 26 height 26
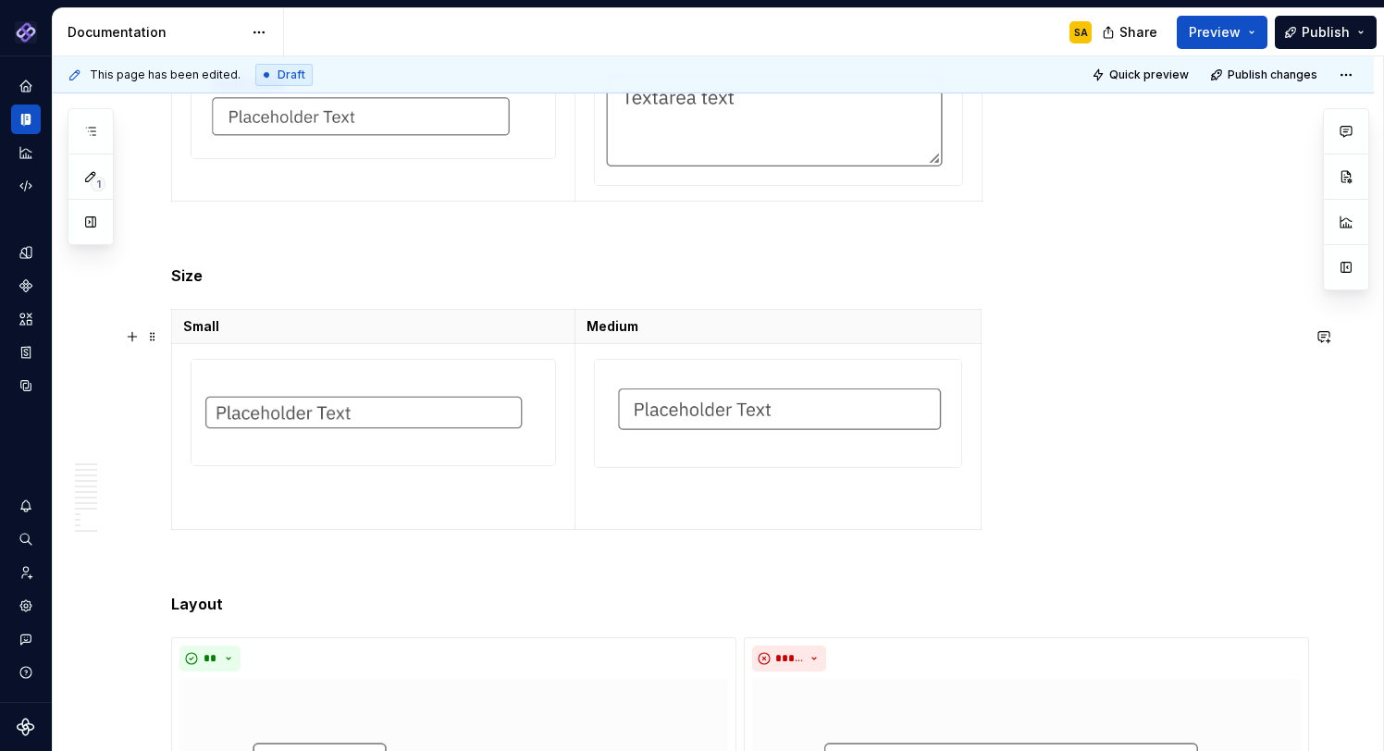
scroll to position [4437, 0]
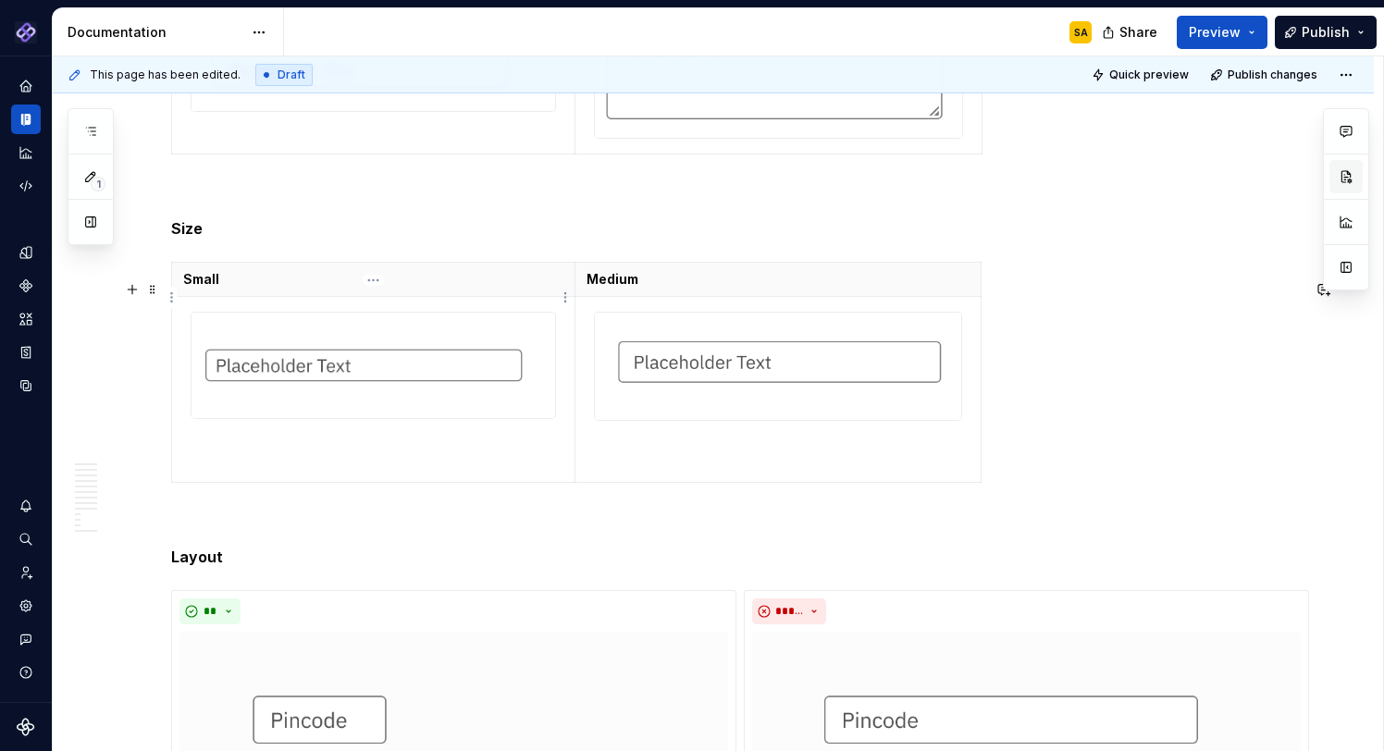
click at [334, 289] on p "Small" at bounding box center [373, 279] width 380 height 19
click at [822, 289] on p "Medium" at bounding box center [779, 279] width 384 height 19
click at [1109, 174] on button "button" at bounding box center [1345, 176] width 33 height 33
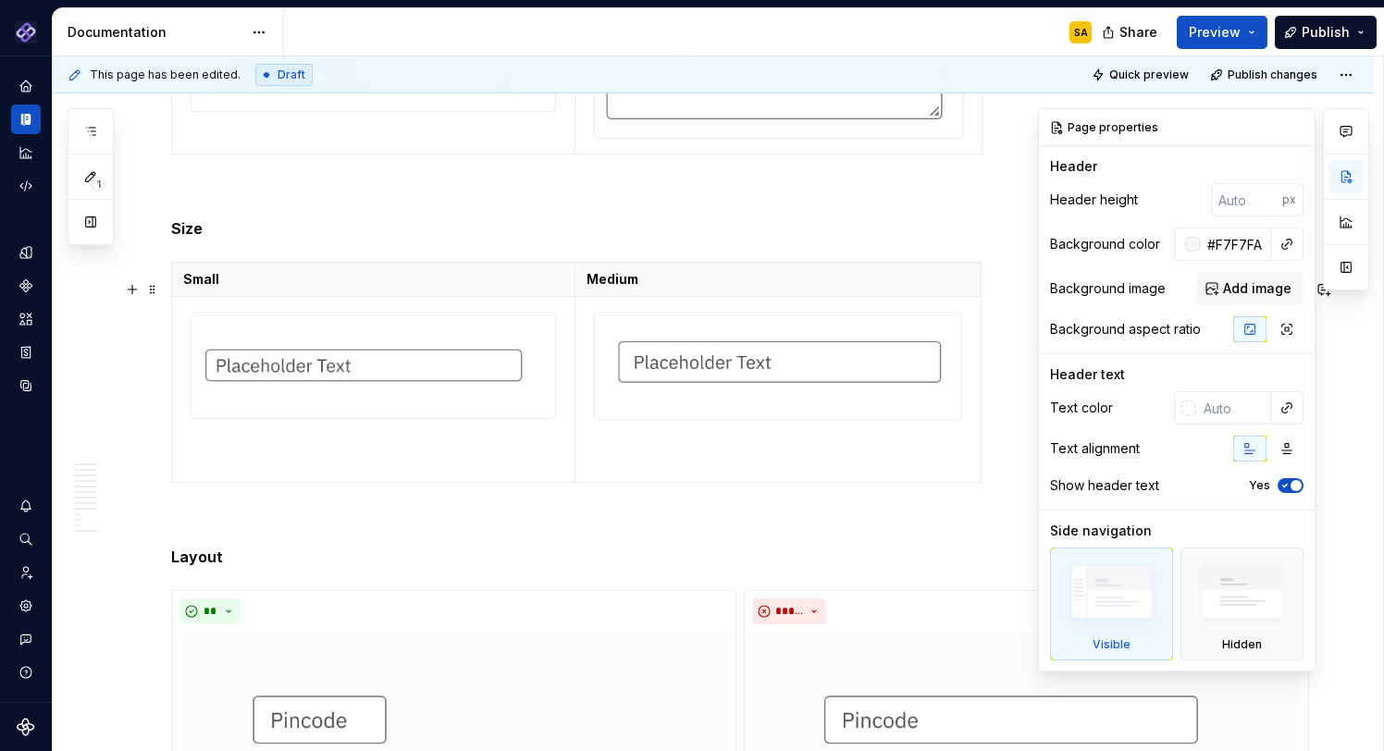
click at [1109, 220] on button "button" at bounding box center [1345, 221] width 33 height 33
click at [925, 236] on p "Size" at bounding box center [735, 228] width 1129 height 22
click at [894, 206] on p "To enrich screen reader interactions, please activate Accessibility in Grammarl…" at bounding box center [735, 195] width 1129 height 22
click at [912, 154] on td "To enrich screen reader interactions, please activate Accessibility in Grammarl…" at bounding box center [778, 67] width 408 height 171
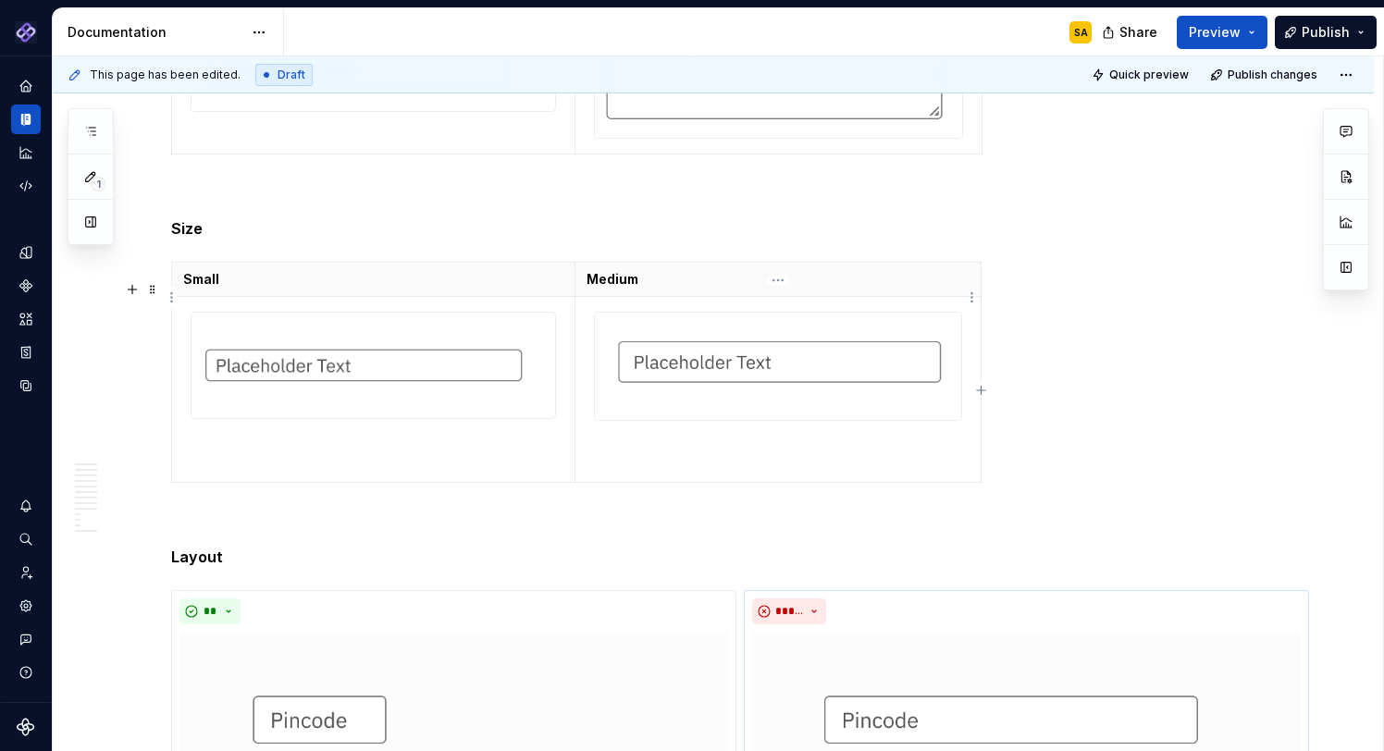
drag, startPoint x: 863, startPoint y: 306, endPoint x: 883, endPoint y: 284, distance: 29.5
click at [863, 289] on p "Medium" at bounding box center [779, 279] width 384 height 19
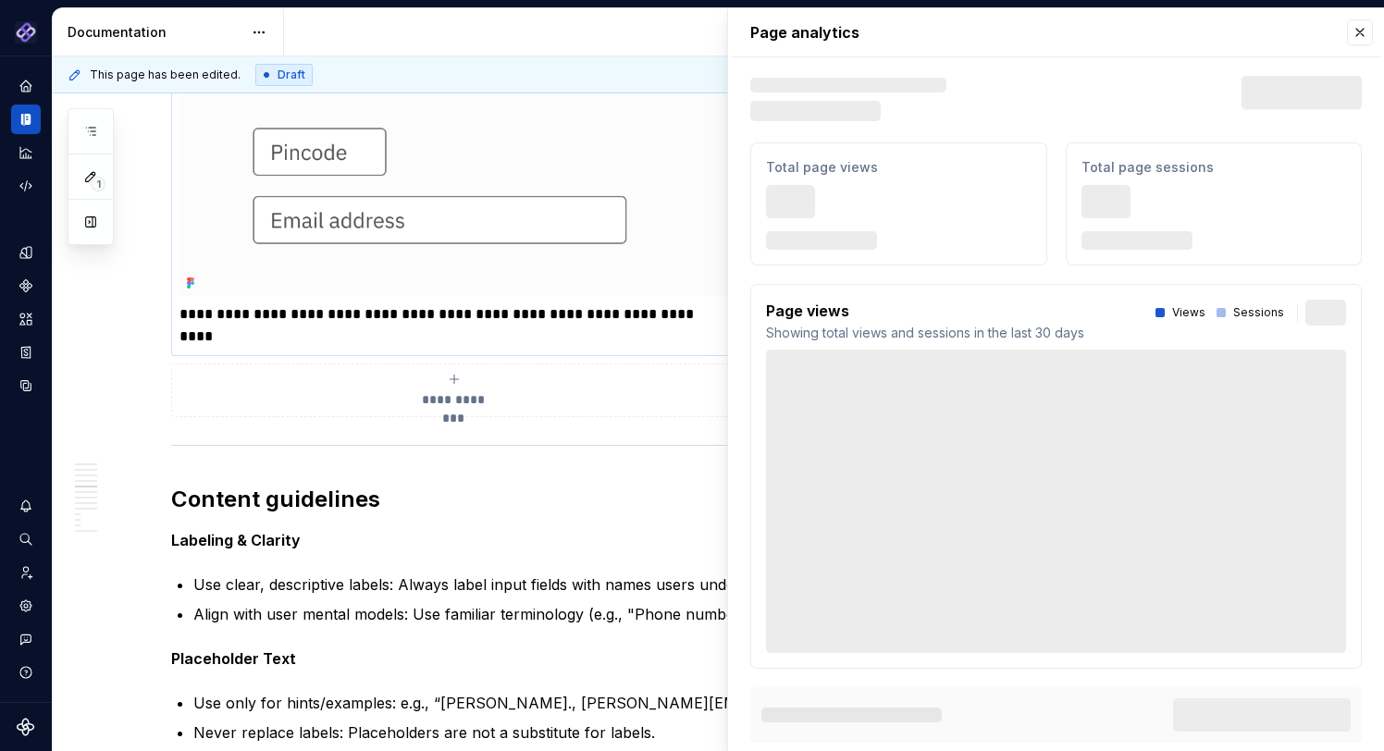
scroll to position [4812, 0]
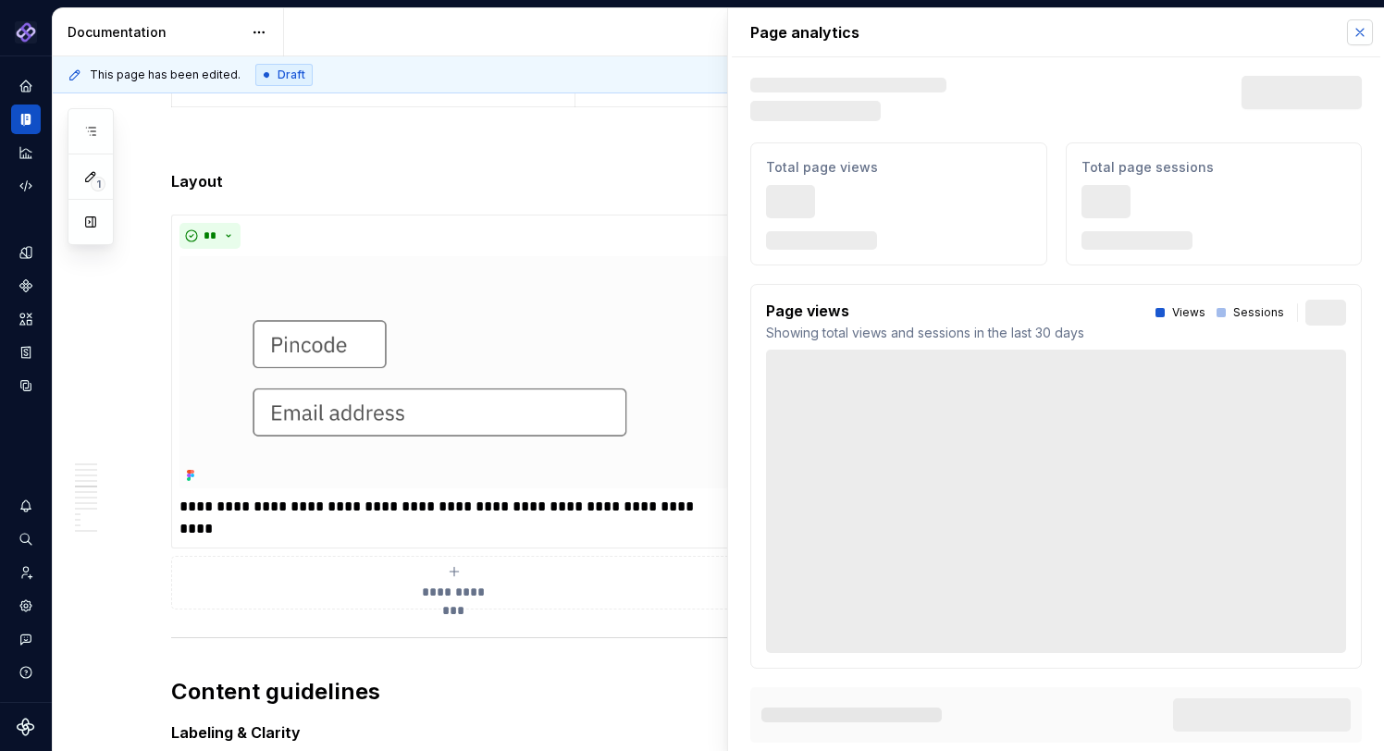
click at [1109, 35] on button "button" at bounding box center [1360, 32] width 26 height 26
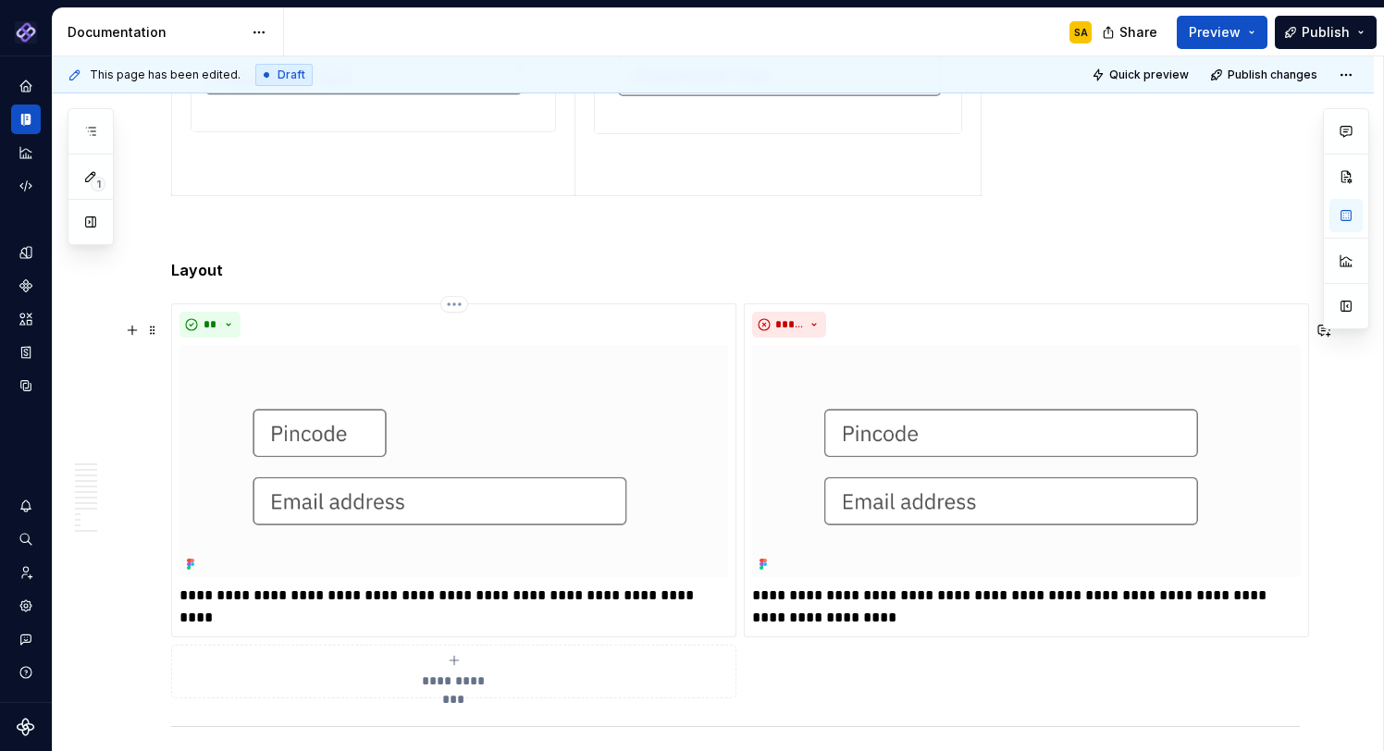
scroll to position [4754, 0]
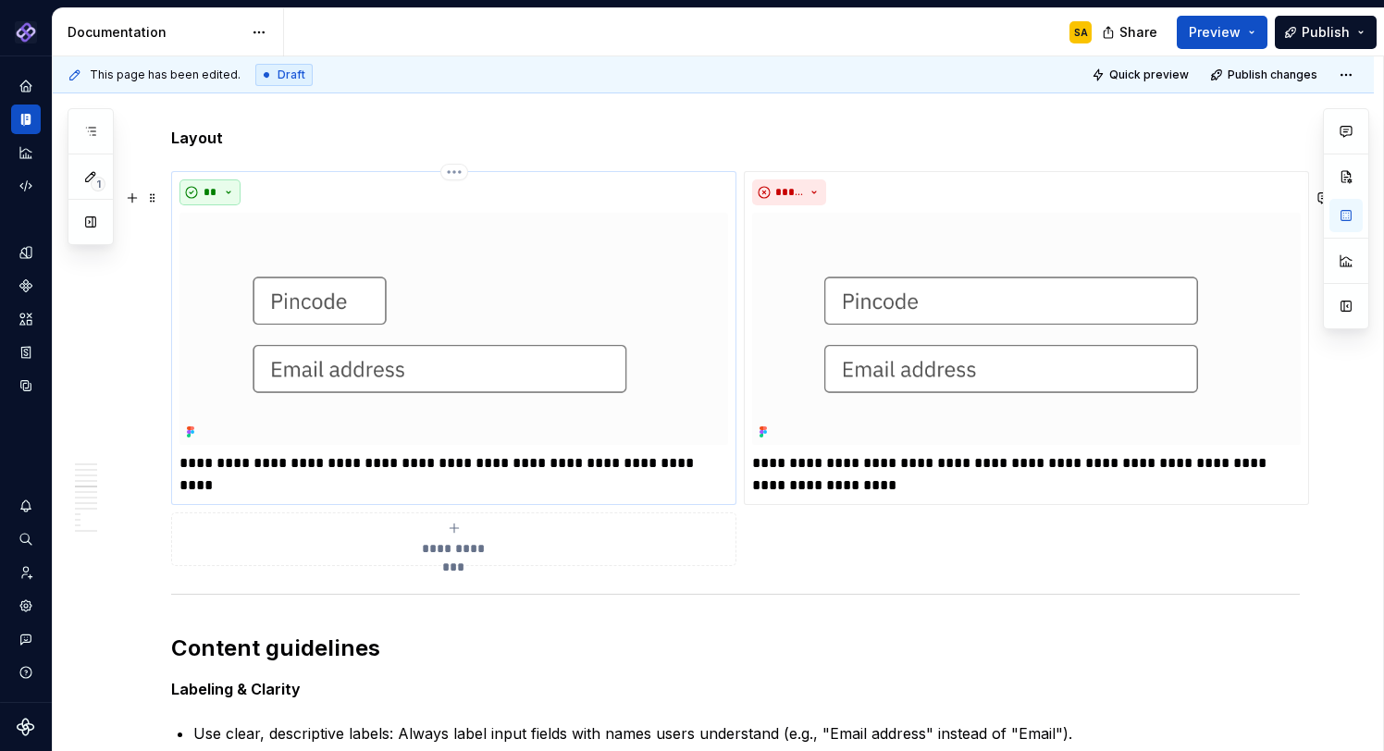
click at [224, 205] on button "**" at bounding box center [209, 192] width 61 height 26
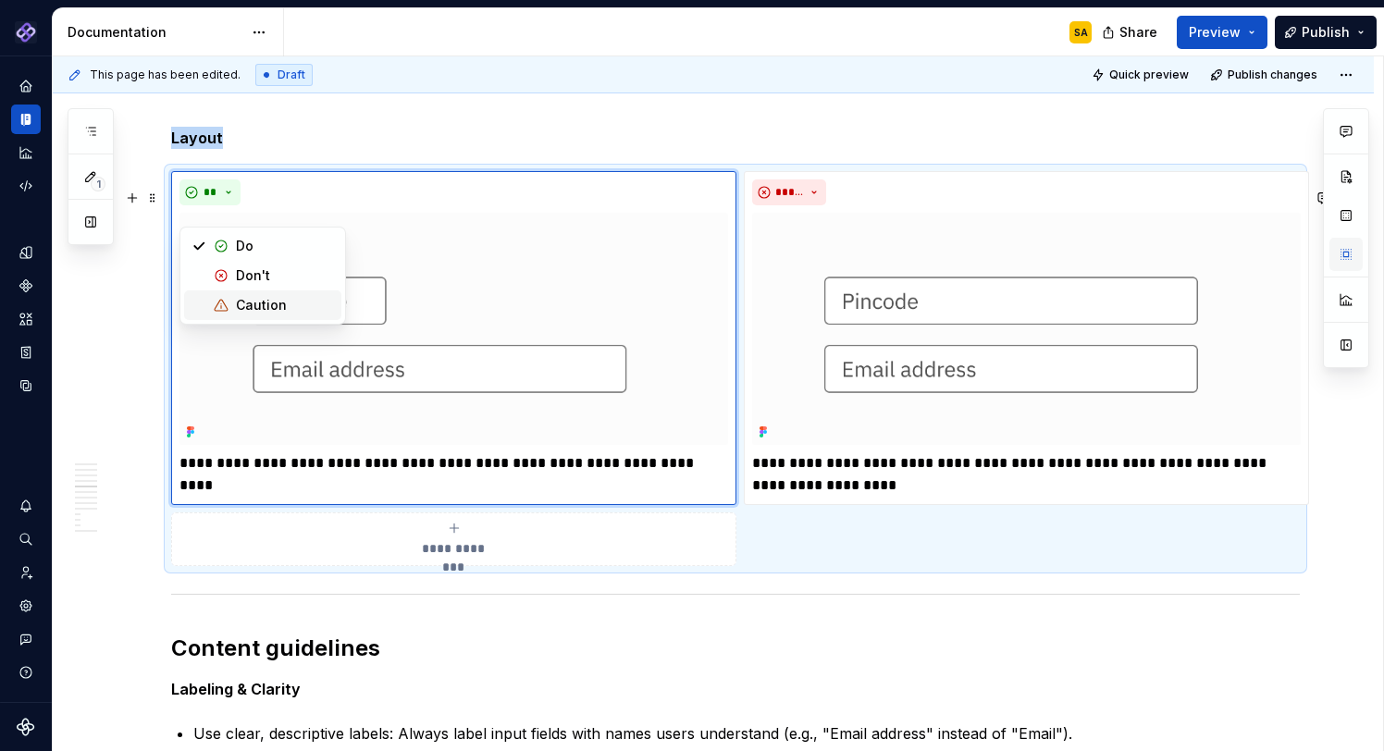
click at [1109, 253] on button "button" at bounding box center [1345, 254] width 33 height 33
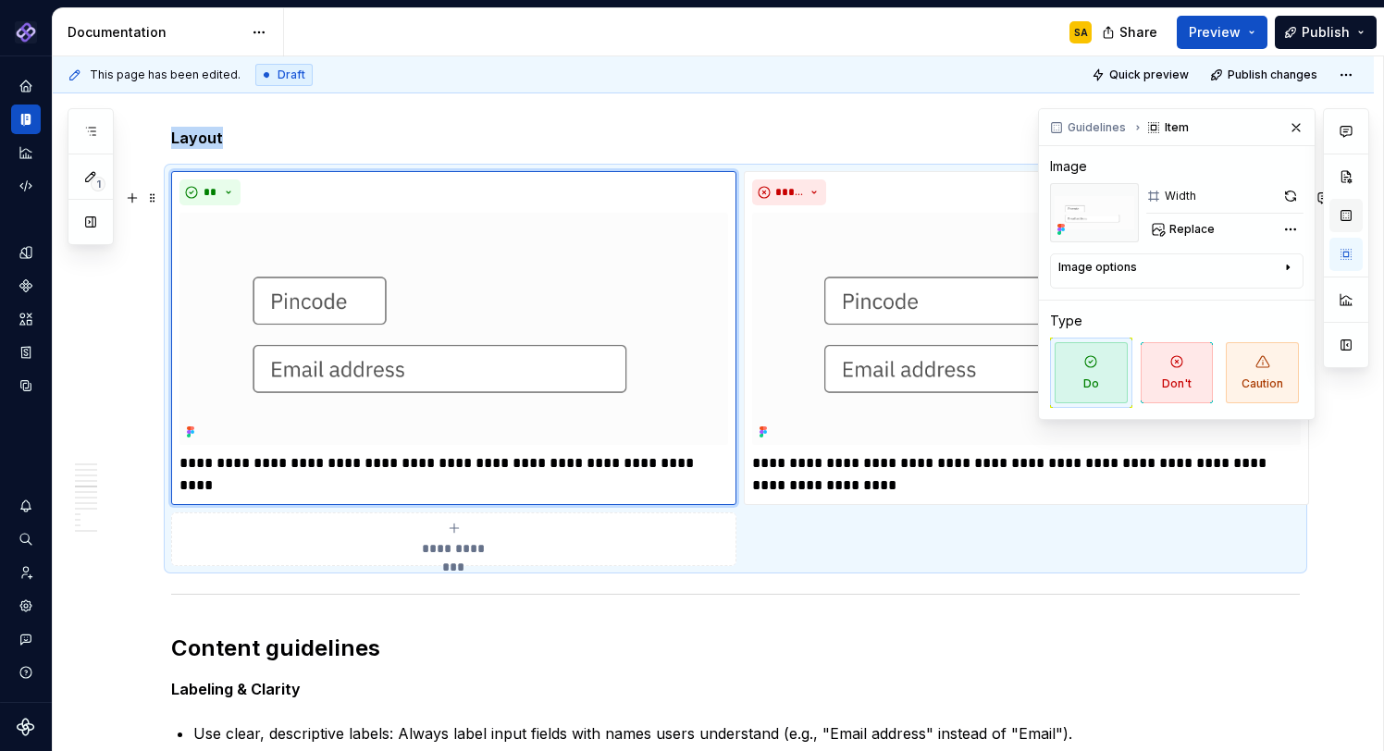
click at [1109, 217] on button "button" at bounding box center [1345, 215] width 33 height 33
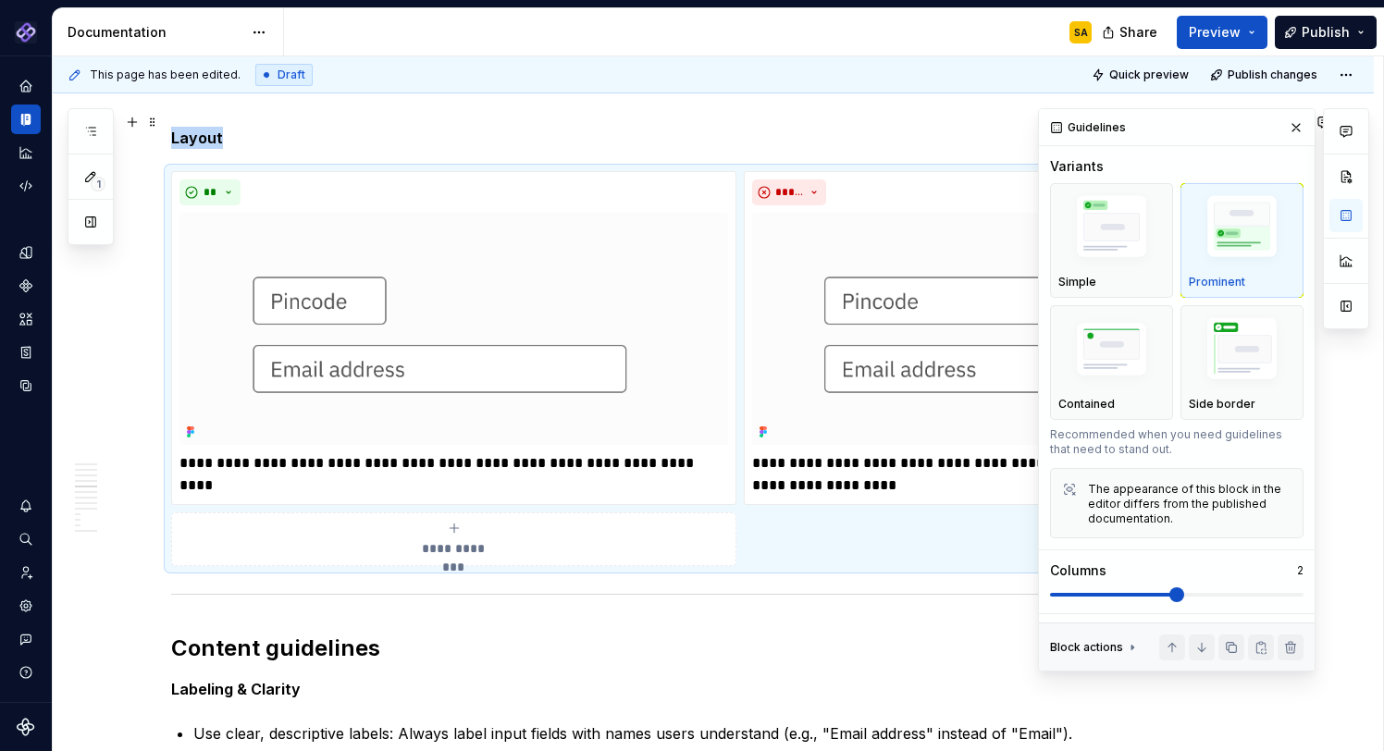
click at [1109, 124] on button "button" at bounding box center [1296, 128] width 26 height 26
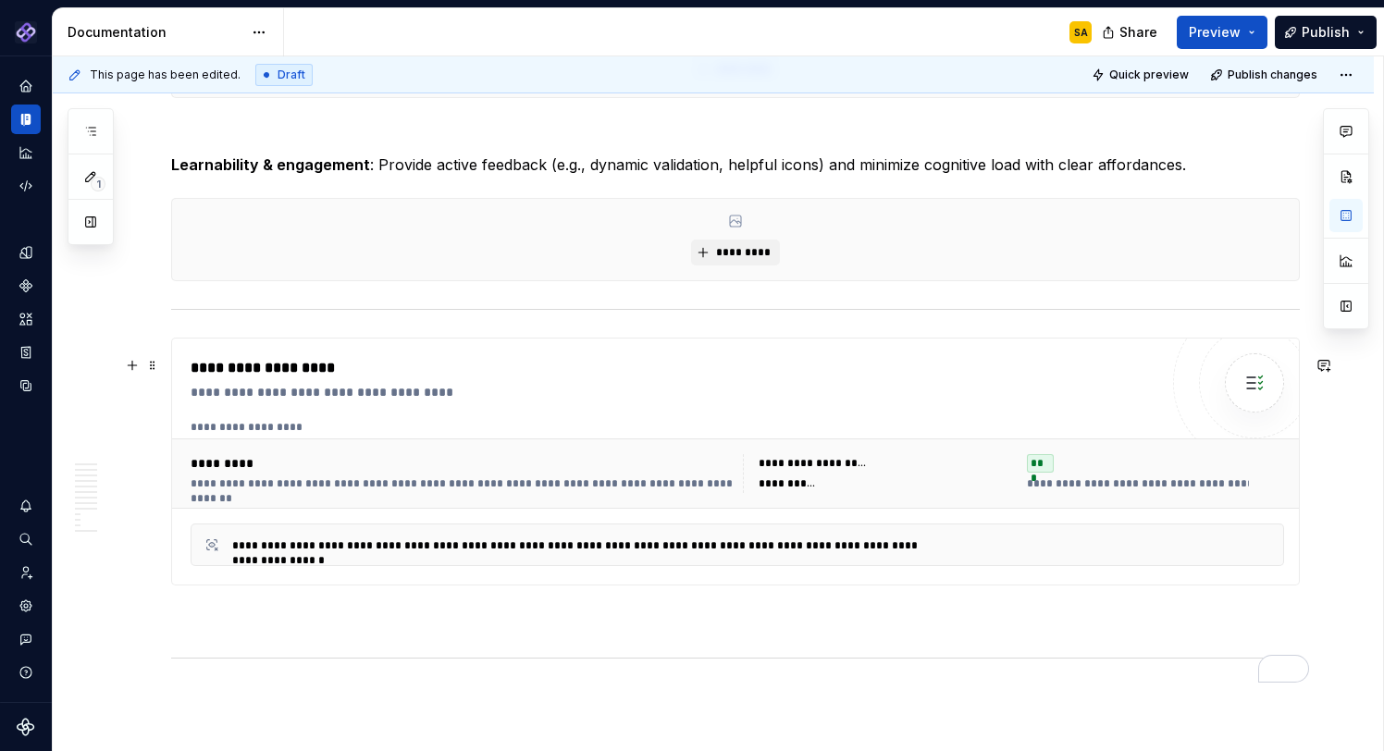
scroll to position [8242, 0]
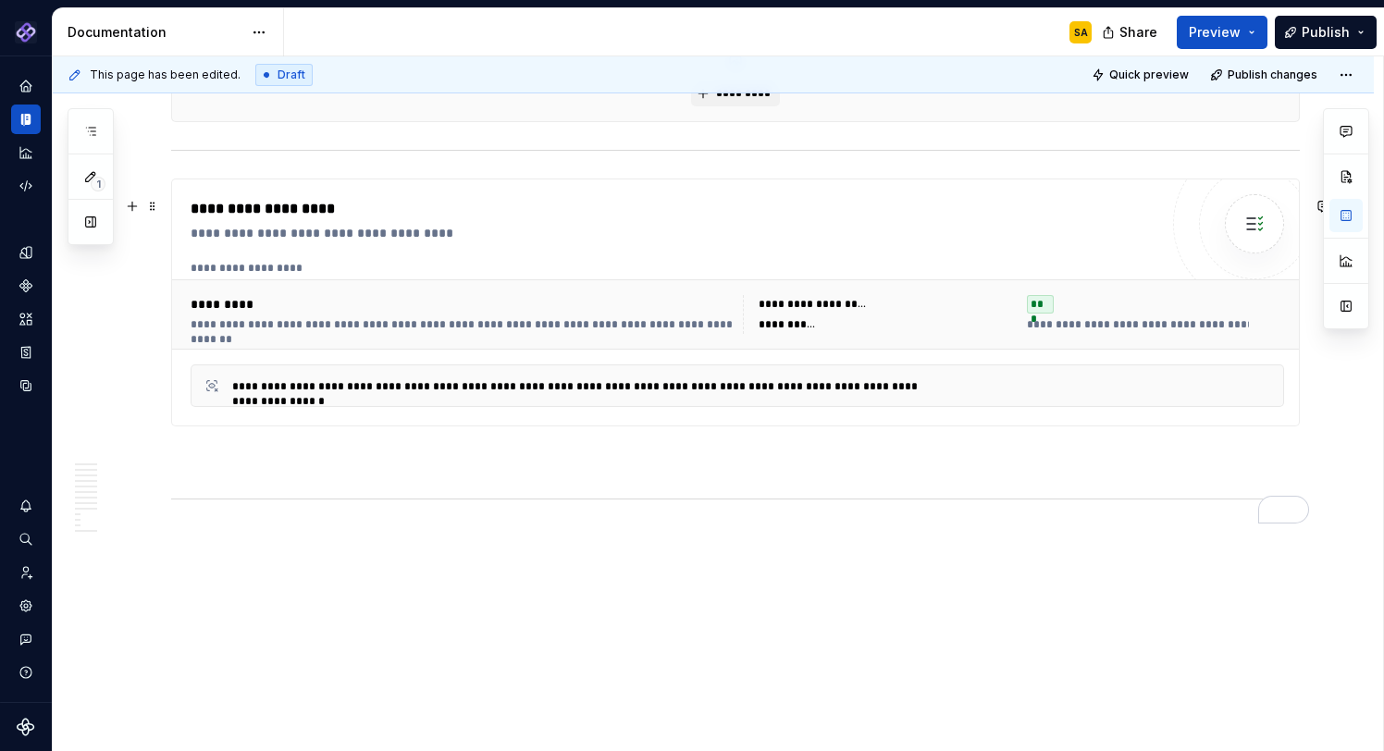
click at [1016, 306] on div "**********" at bounding box center [887, 304] width 257 height 19
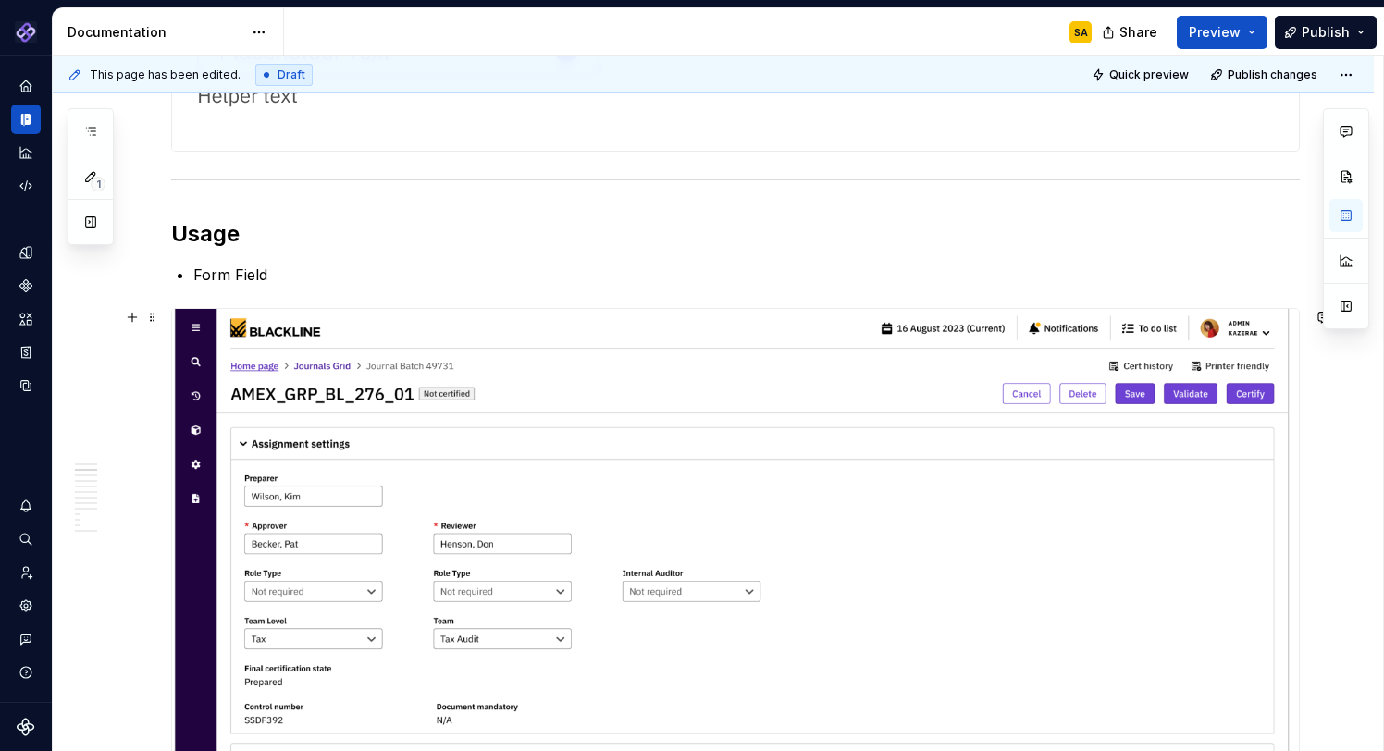
scroll to position [765, 0]
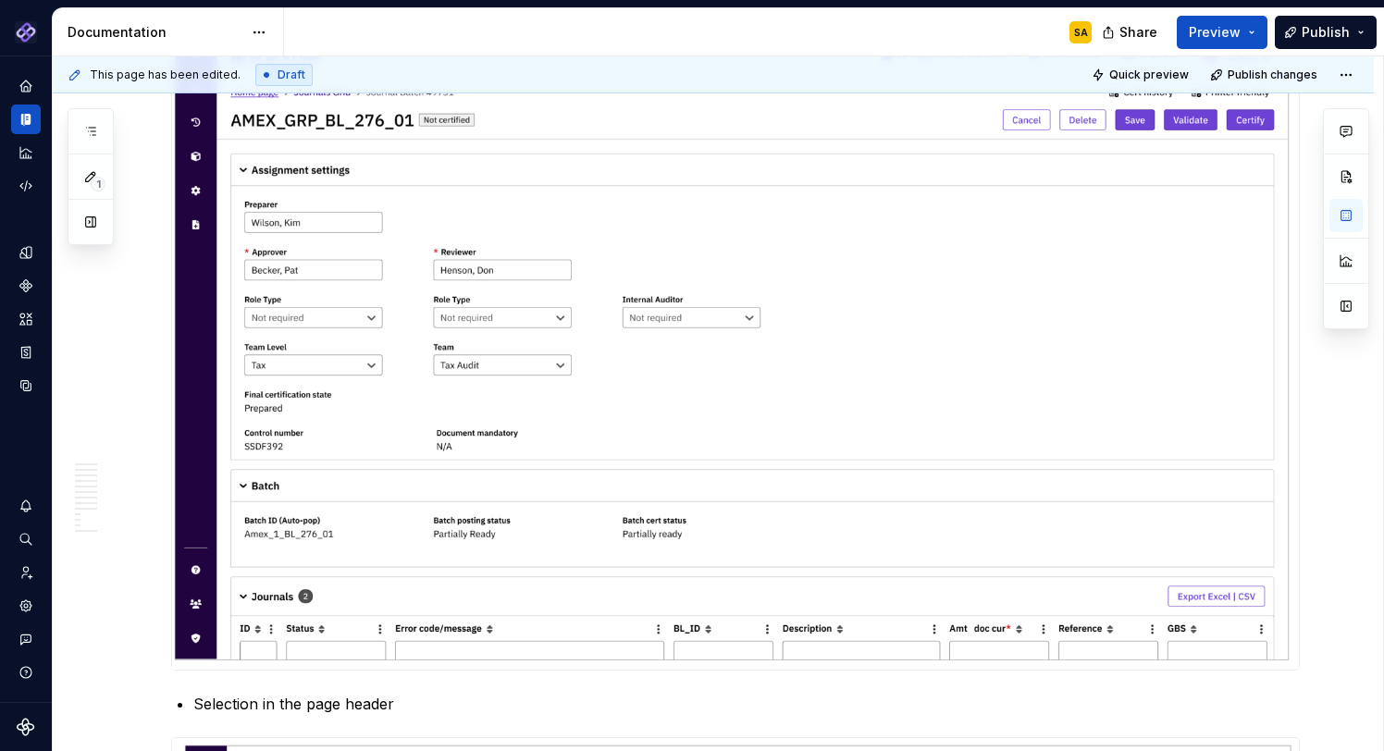
type textarea "*"
